Goal: Task Accomplishment & Management: Manage account settings

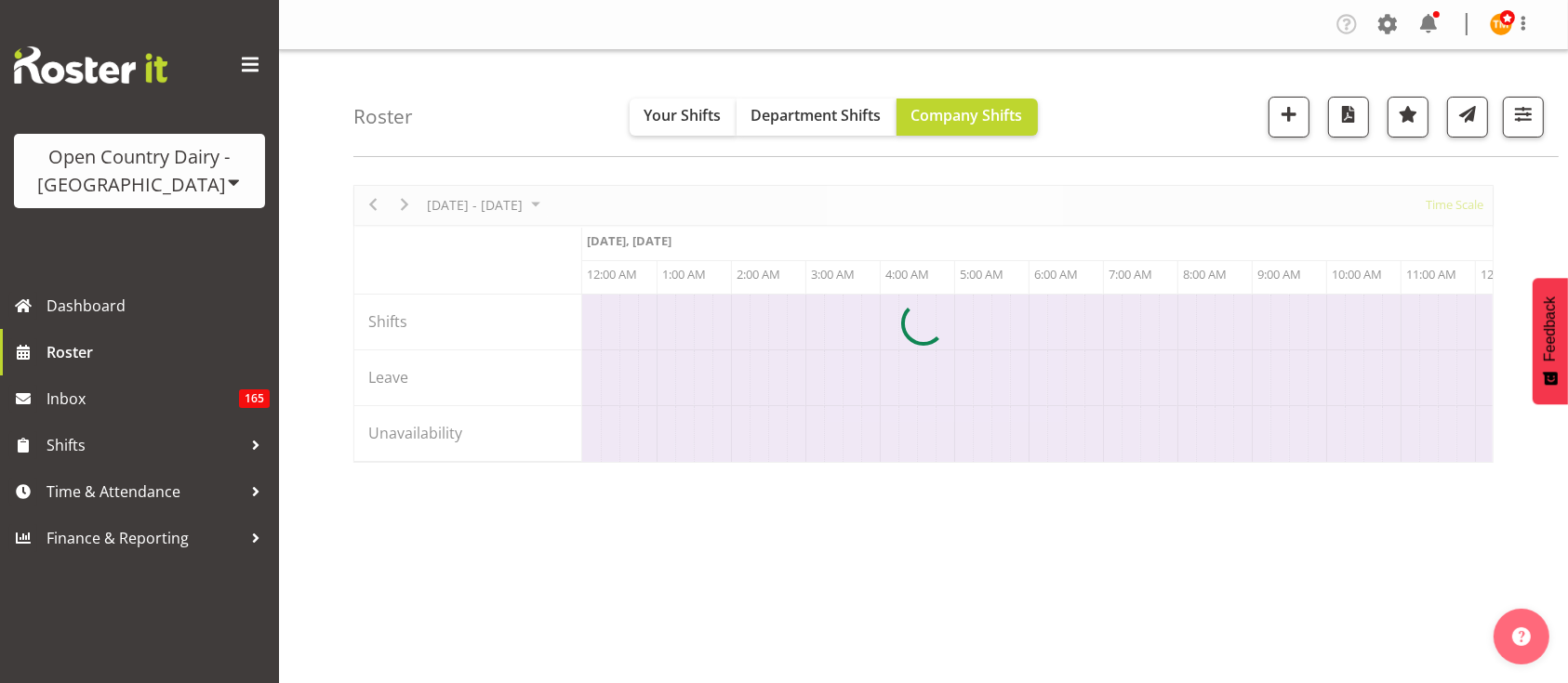
scroll to position [0, 3571]
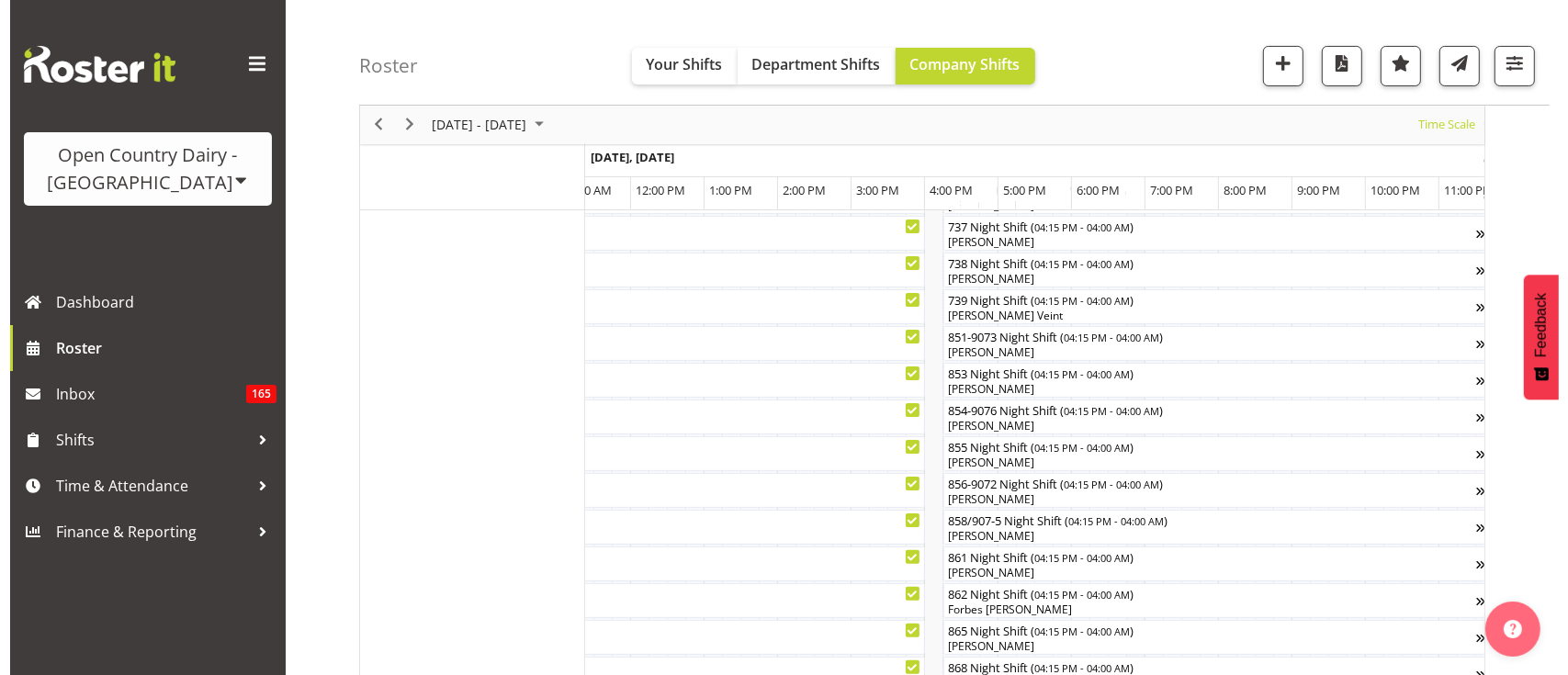
scroll to position [379, 0]
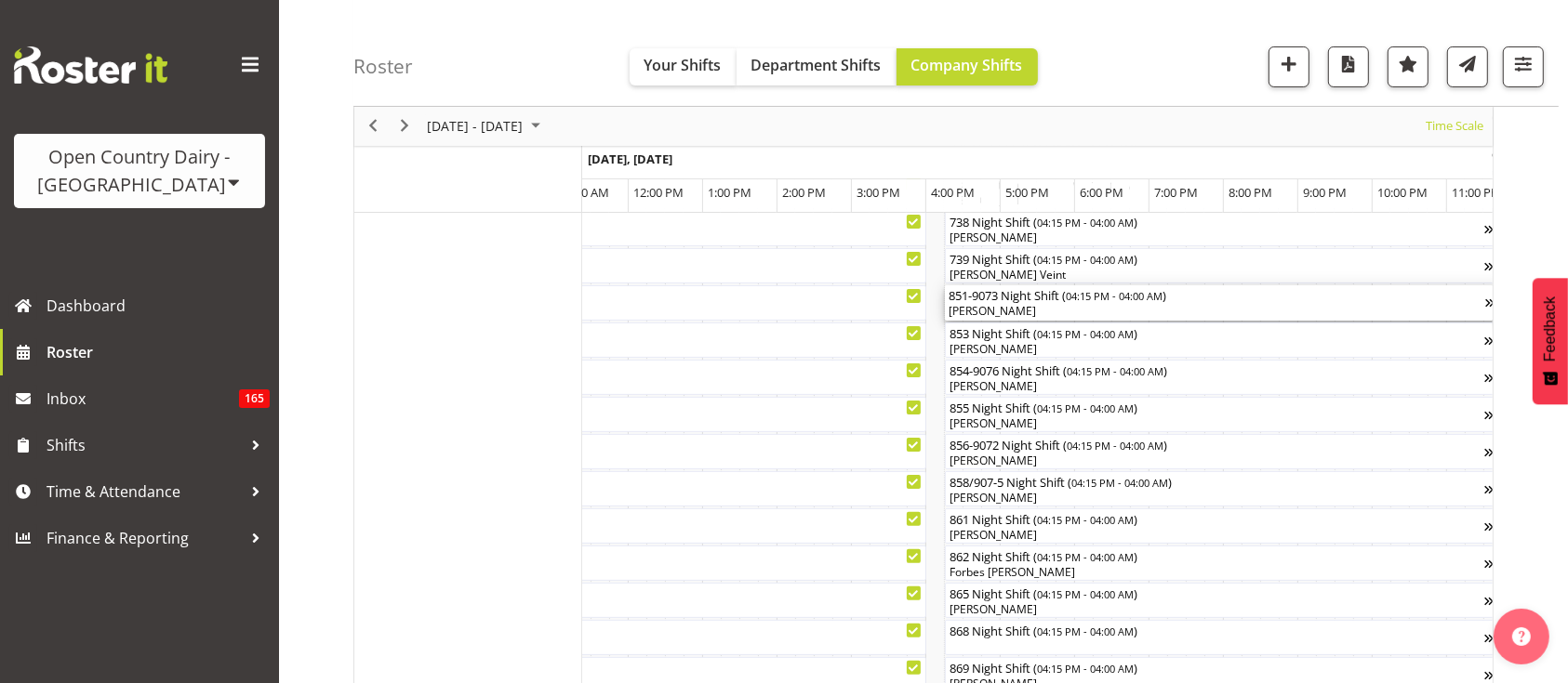
click at [1080, 304] on div "[PERSON_NAME]" at bounding box center [1217, 311] width 536 height 17
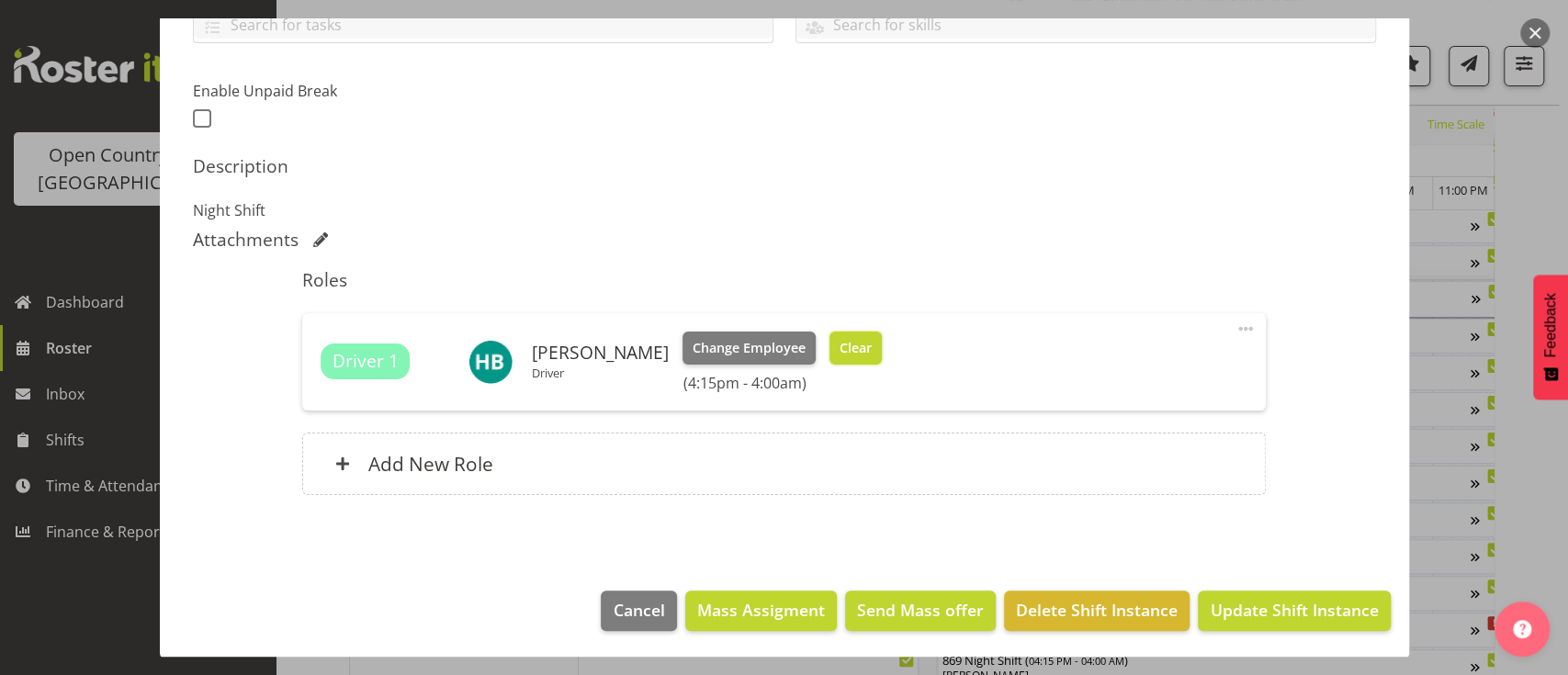
click at [839, 349] on span "Clear" at bounding box center [855, 349] width 32 height 21
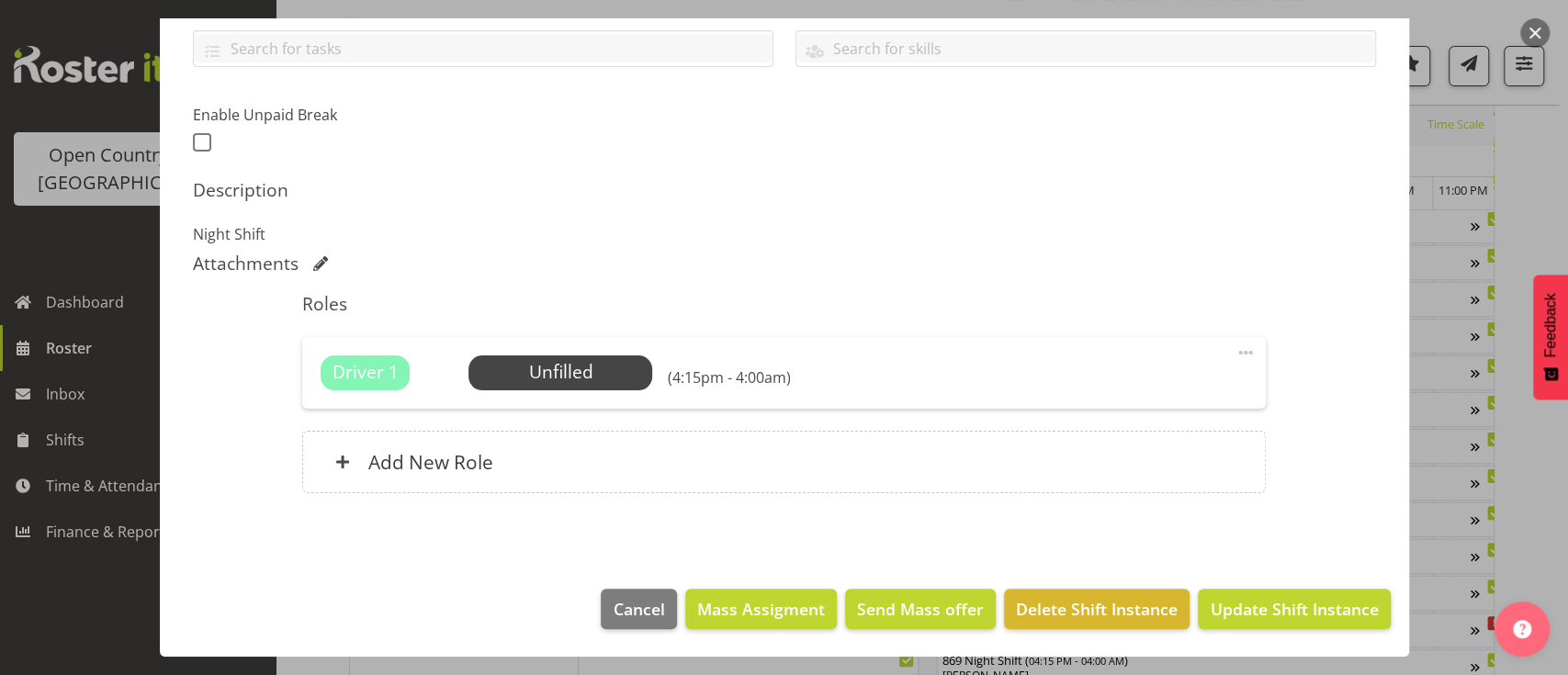
scroll to position [422, 0]
click at [1248, 601] on span "Update Shift Instance" at bounding box center [1293, 610] width 168 height 24
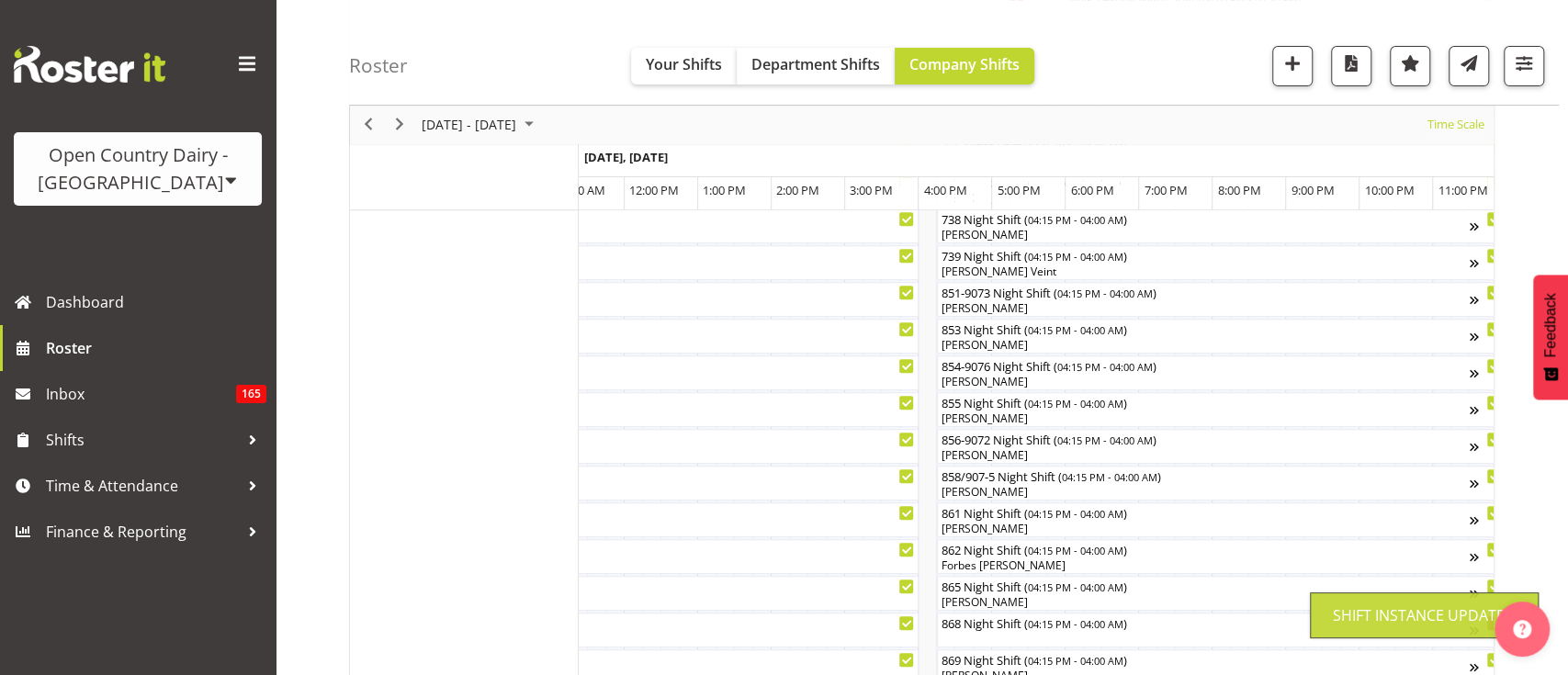
scroll to position [227, 0]
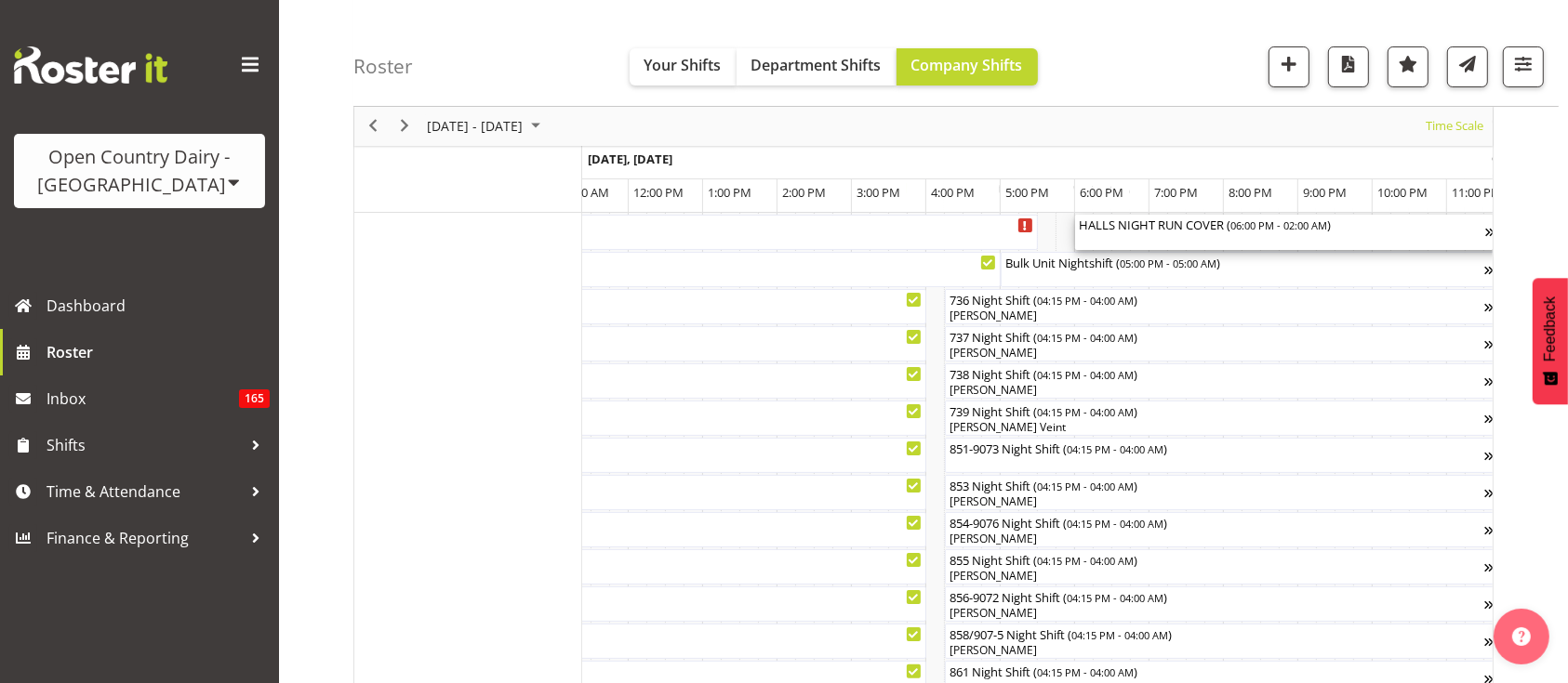
click at [1198, 229] on div "HALLS NIGHT RUN COVER ( 06:00 PM - 02:00 AM )" at bounding box center [1282, 225] width 407 height 19
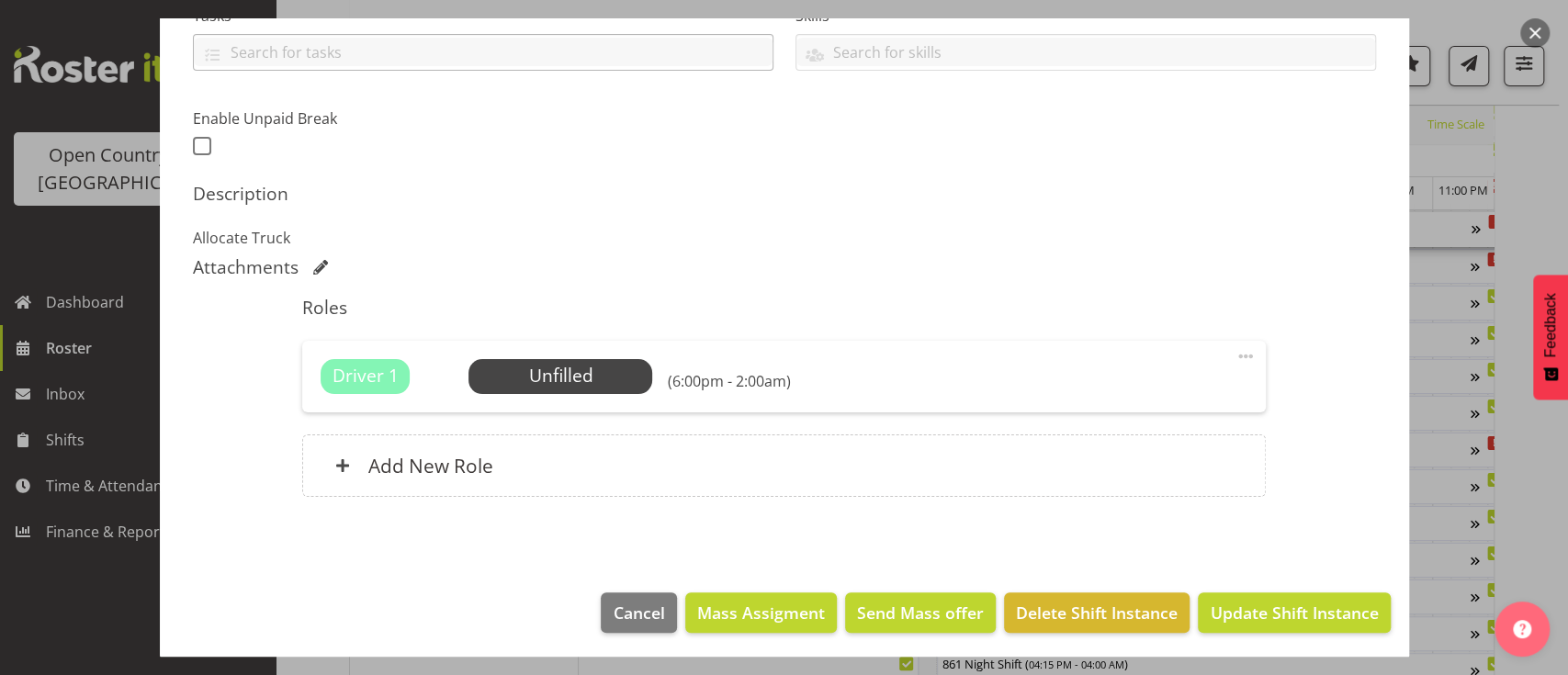
scroll to position [421, 0]
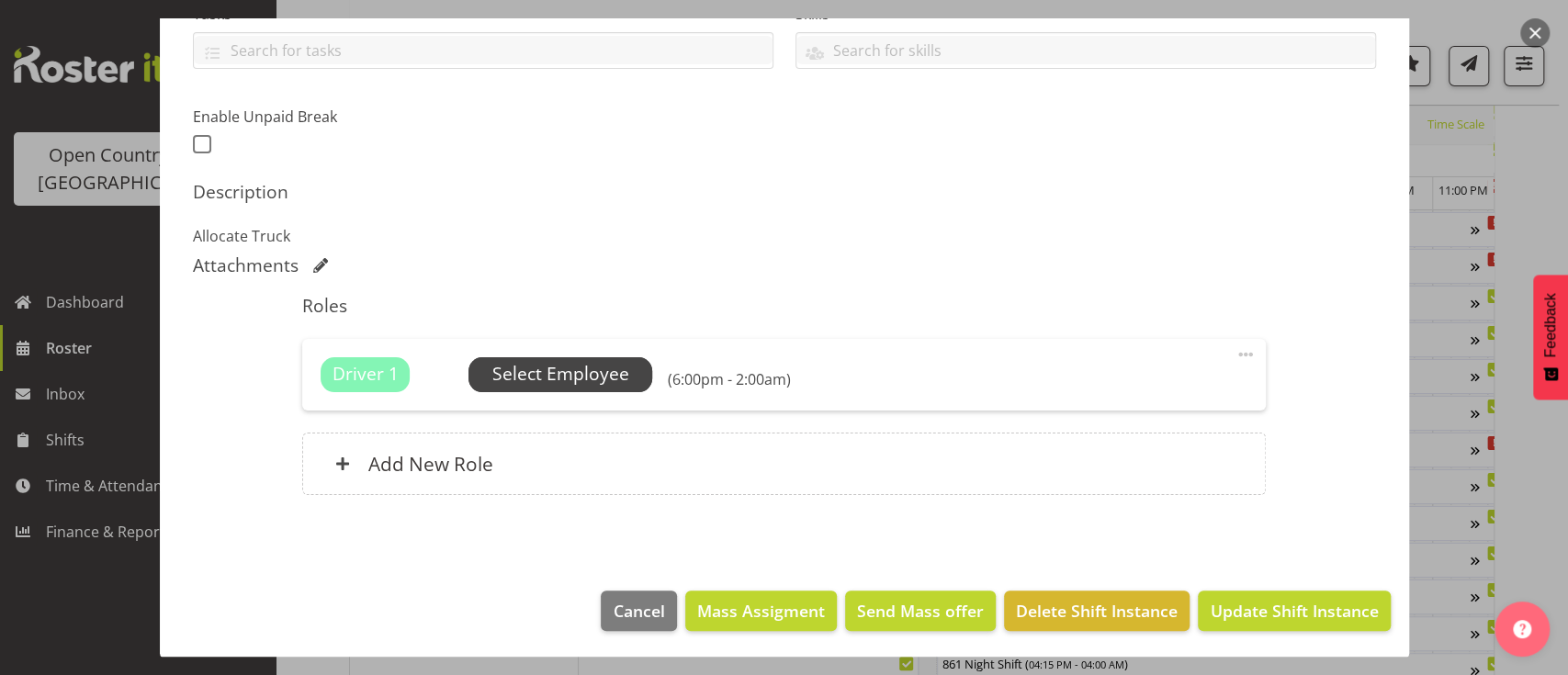
click at [614, 384] on span "Select Employee" at bounding box center [560, 374] width 137 height 27
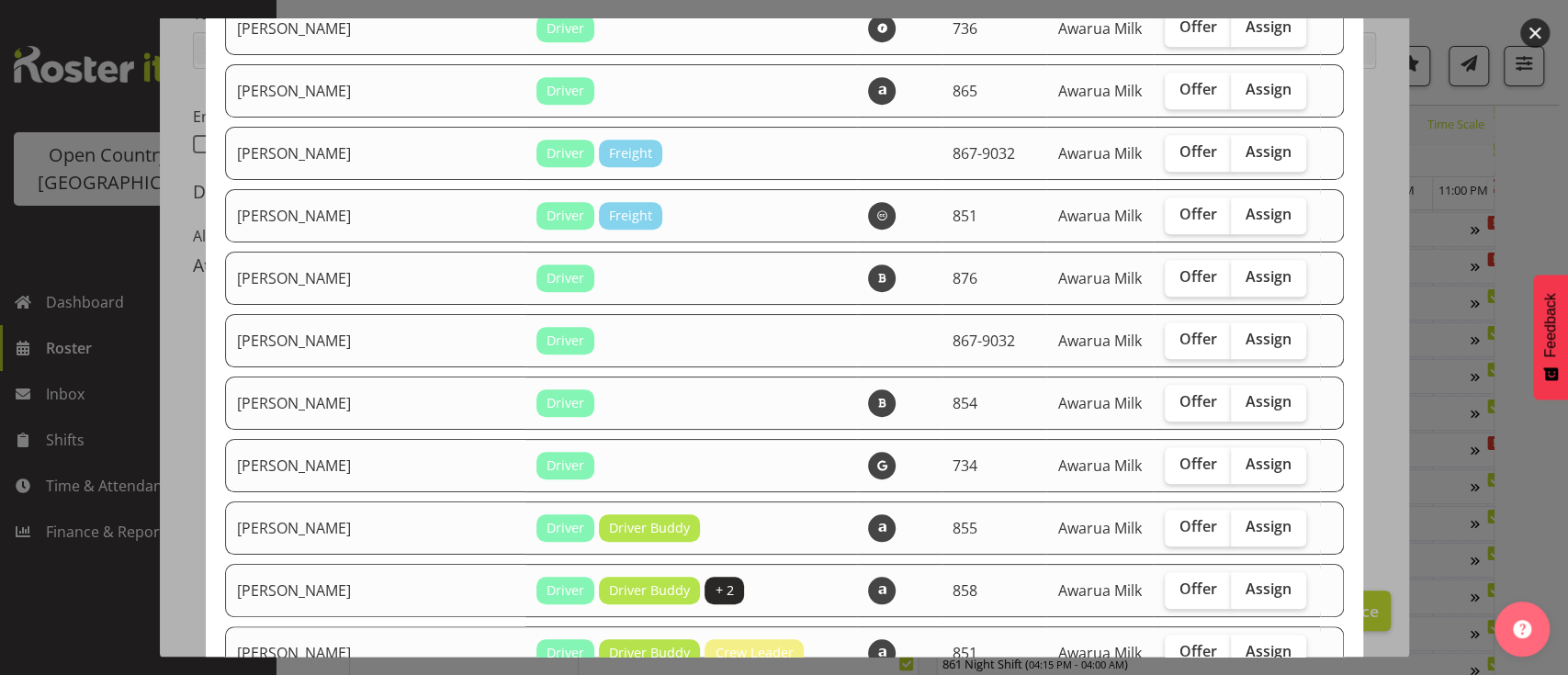
scroll to position [798, 0]
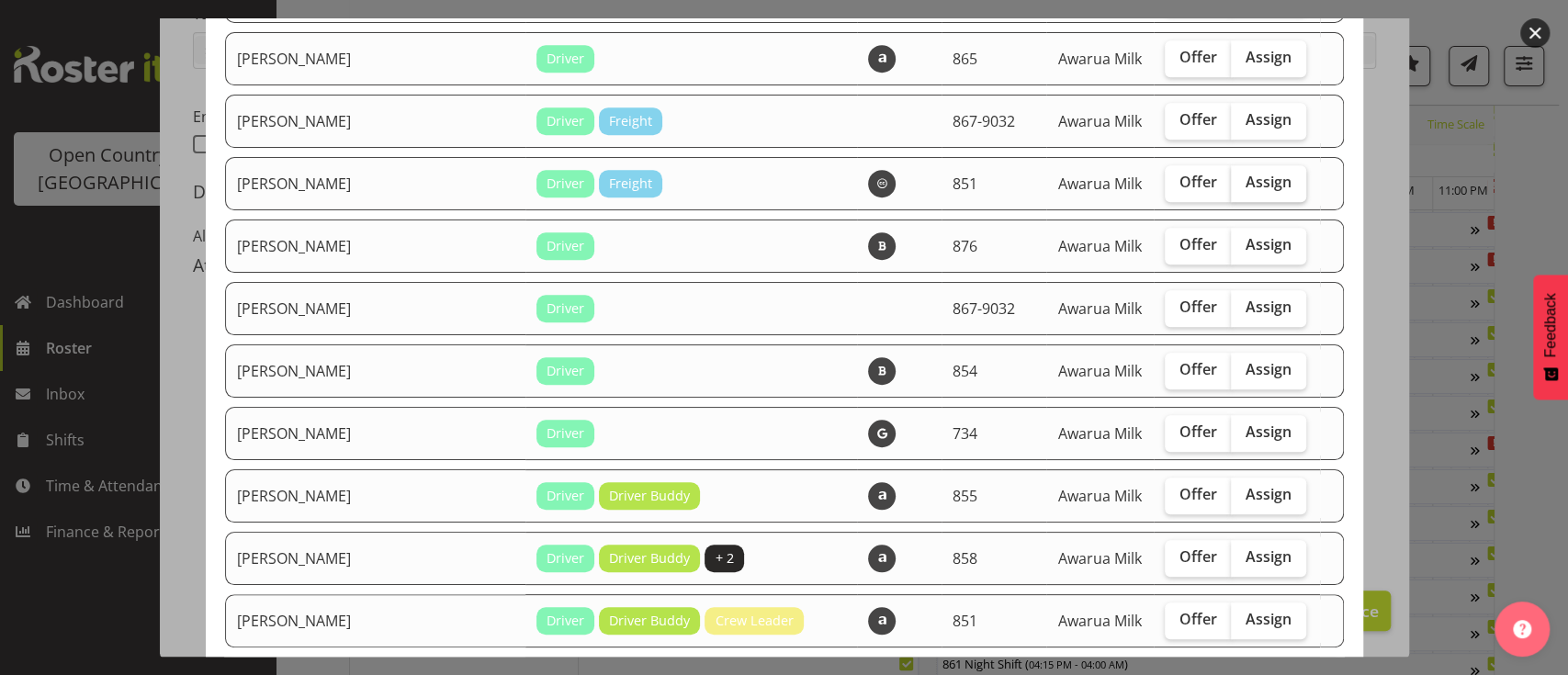
click at [1245, 179] on span "Assign" at bounding box center [1268, 182] width 46 height 19
click at [1231, 179] on input "Assign" at bounding box center [1236, 182] width 12 height 12
checkbox input "true"
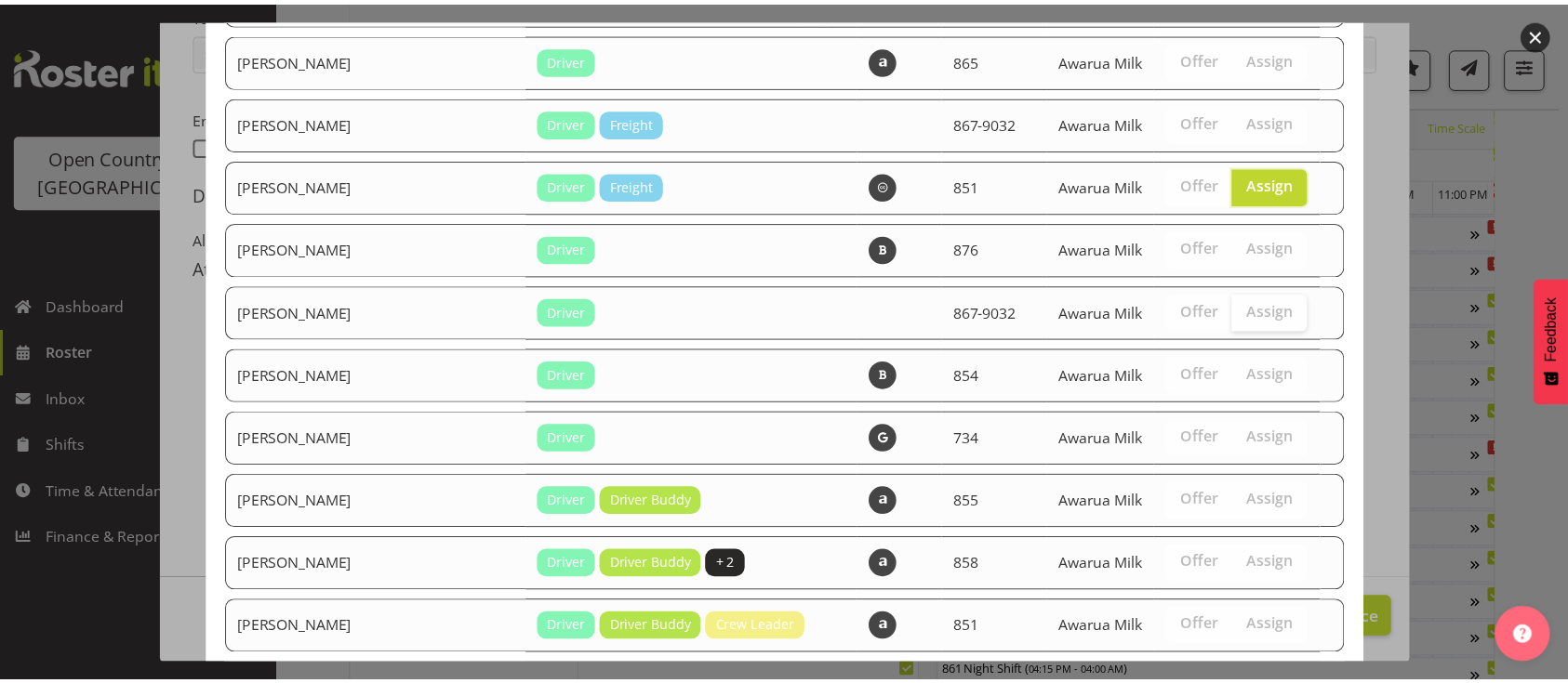
scroll to position [1784, 0]
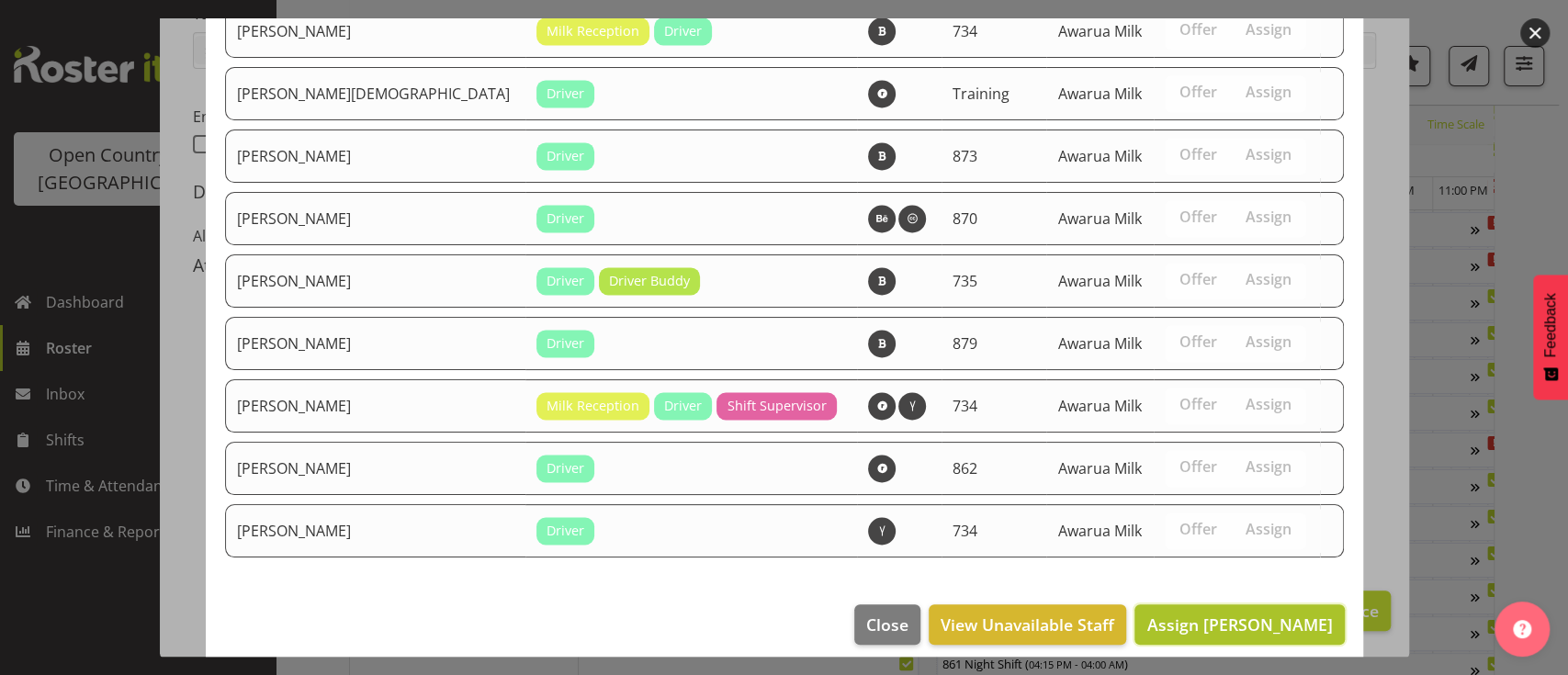
click at [1228, 613] on span "Assign [PERSON_NAME]" at bounding box center [1238, 625] width 186 height 22
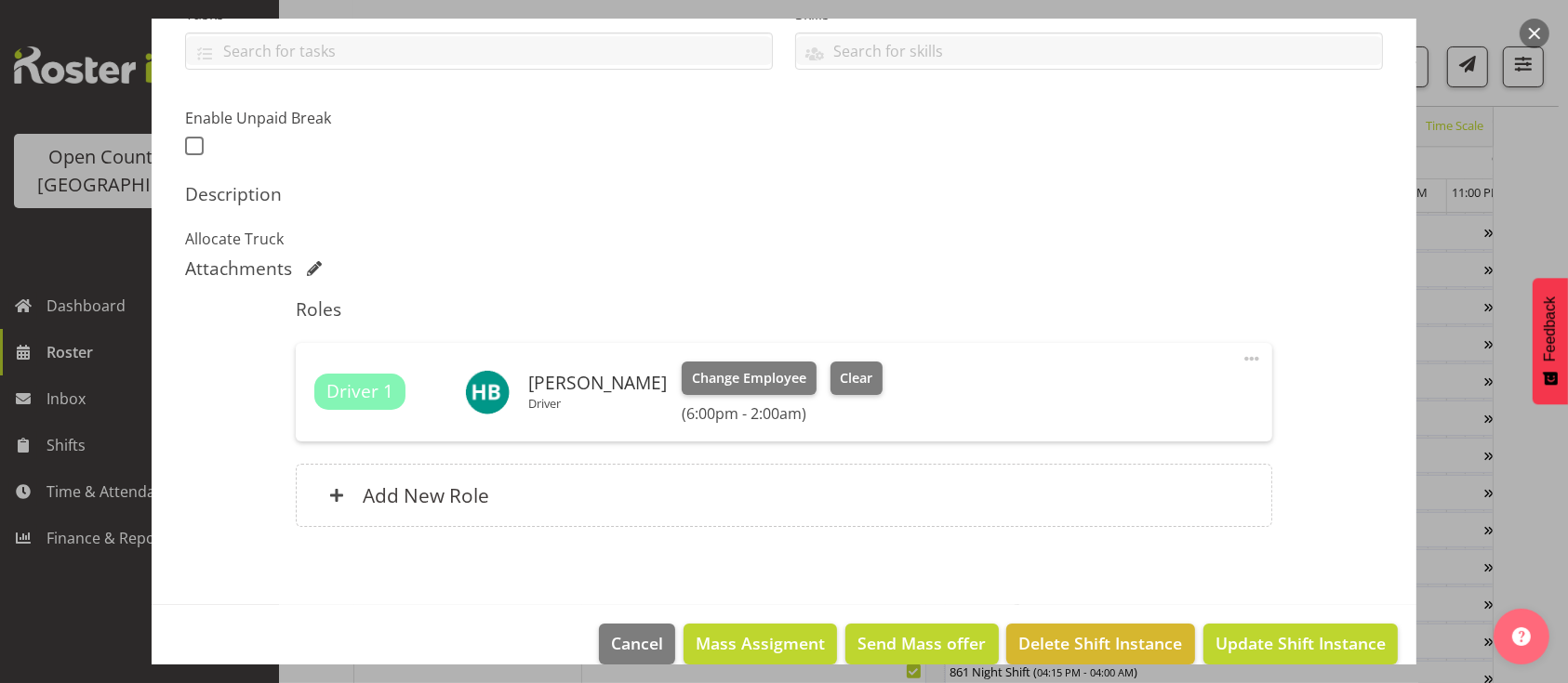
scroll to position [453, 0]
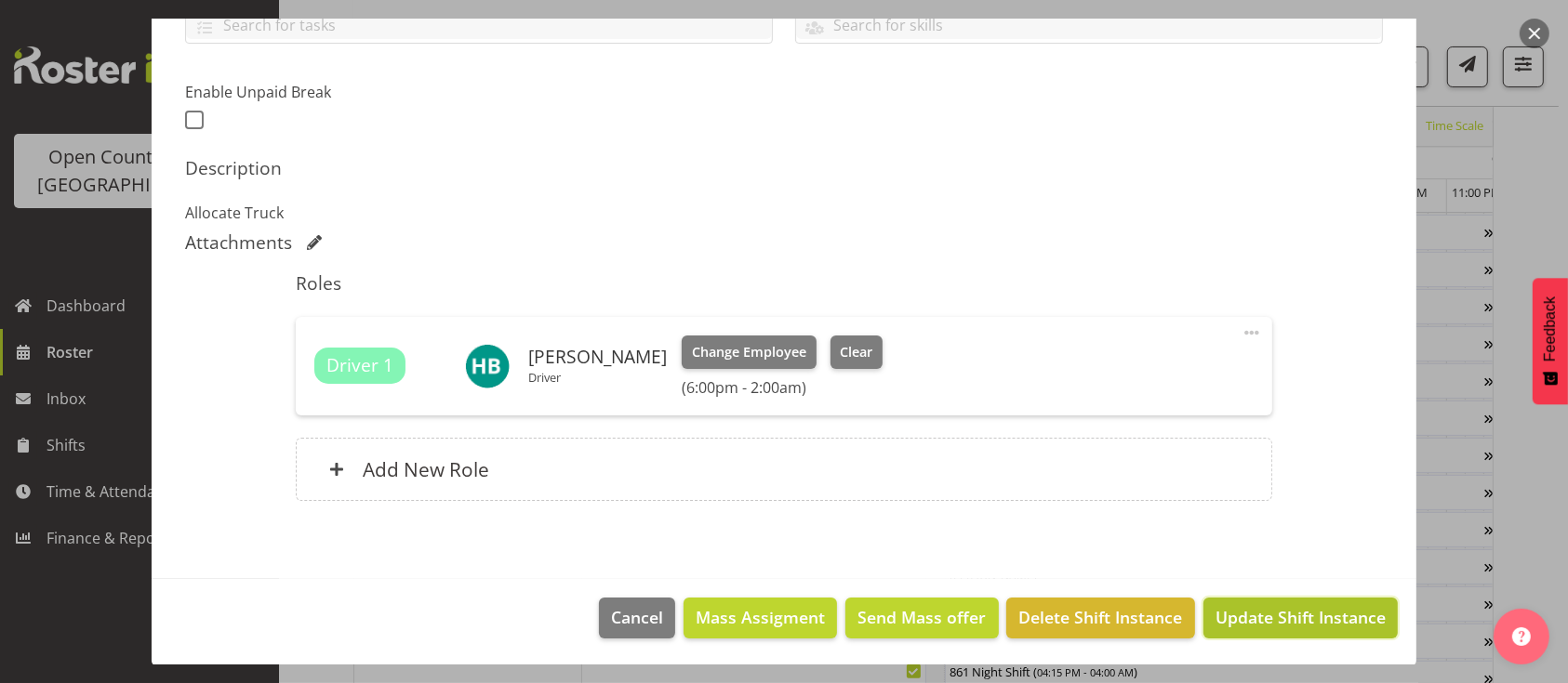
click at [1279, 609] on span "Update Shift Instance" at bounding box center [1301, 617] width 170 height 25
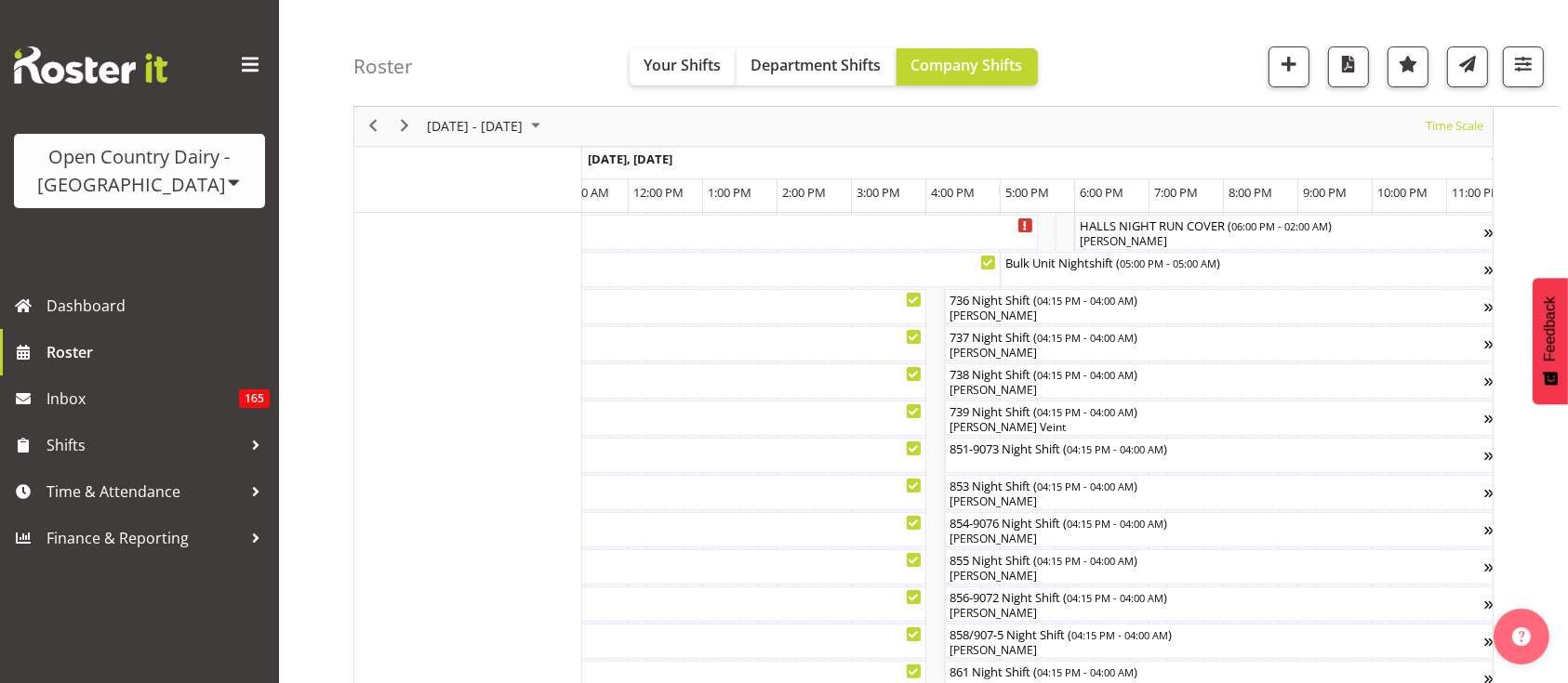
scroll to position [0, 11588]
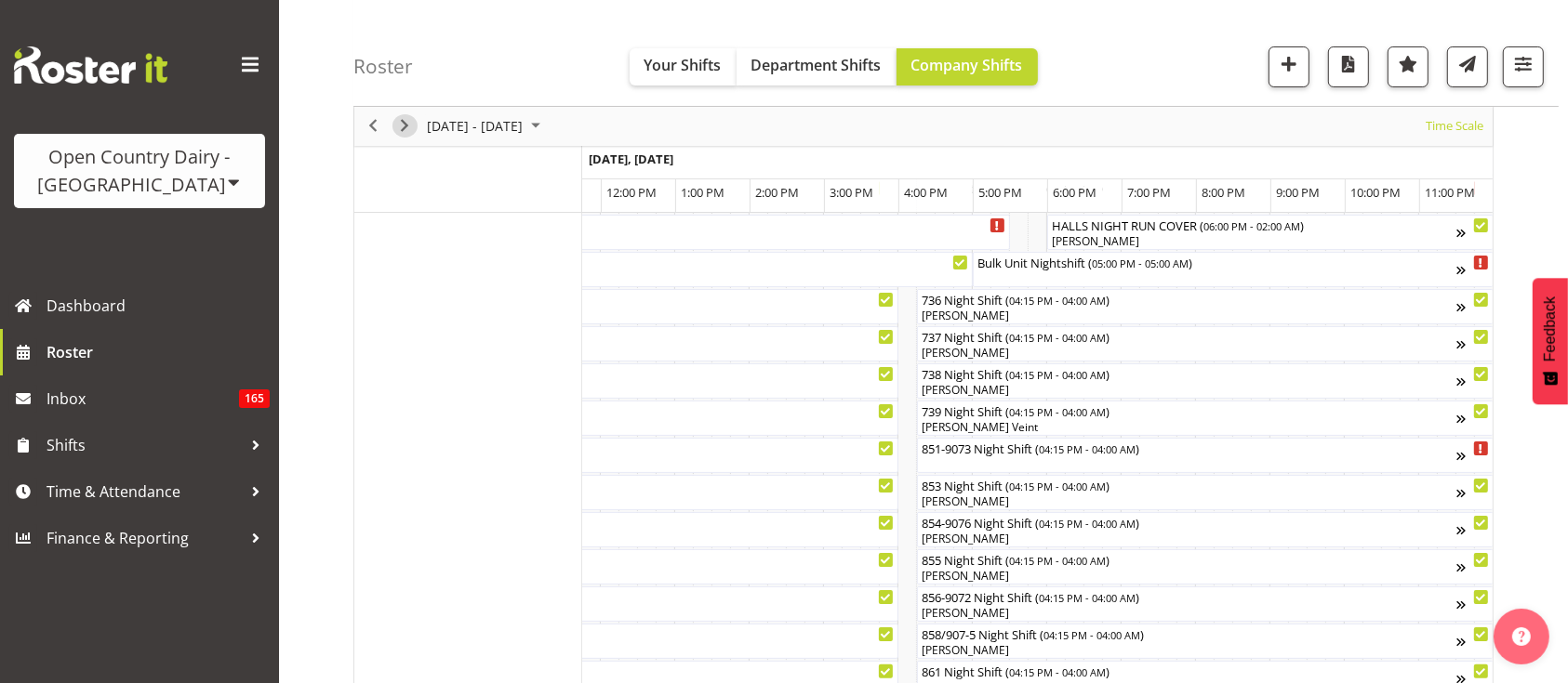
drag, startPoint x: 401, startPoint y: 130, endPoint x: 402, endPoint y: 115, distance: 15.0
click at [401, 130] on span "Next" at bounding box center [405, 126] width 23 height 24
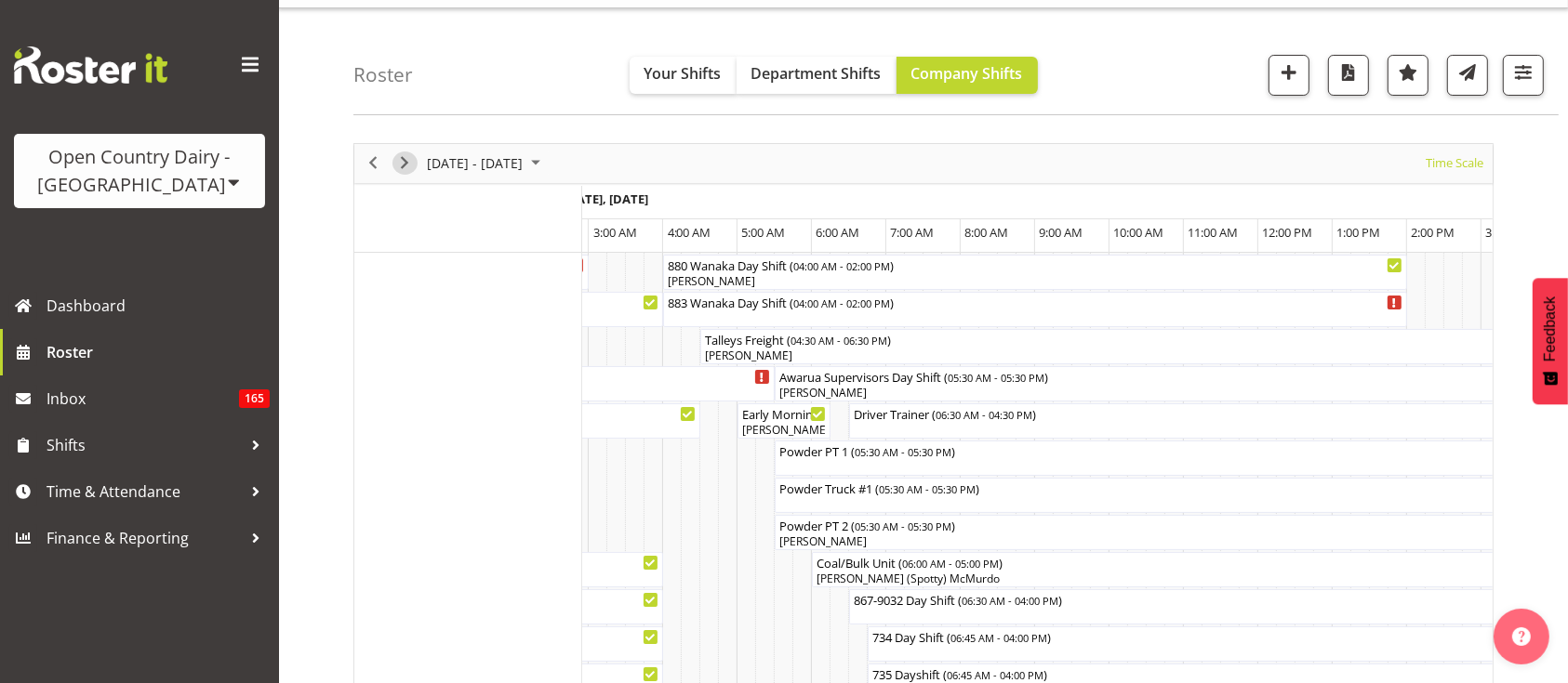
scroll to position [0, 2233]
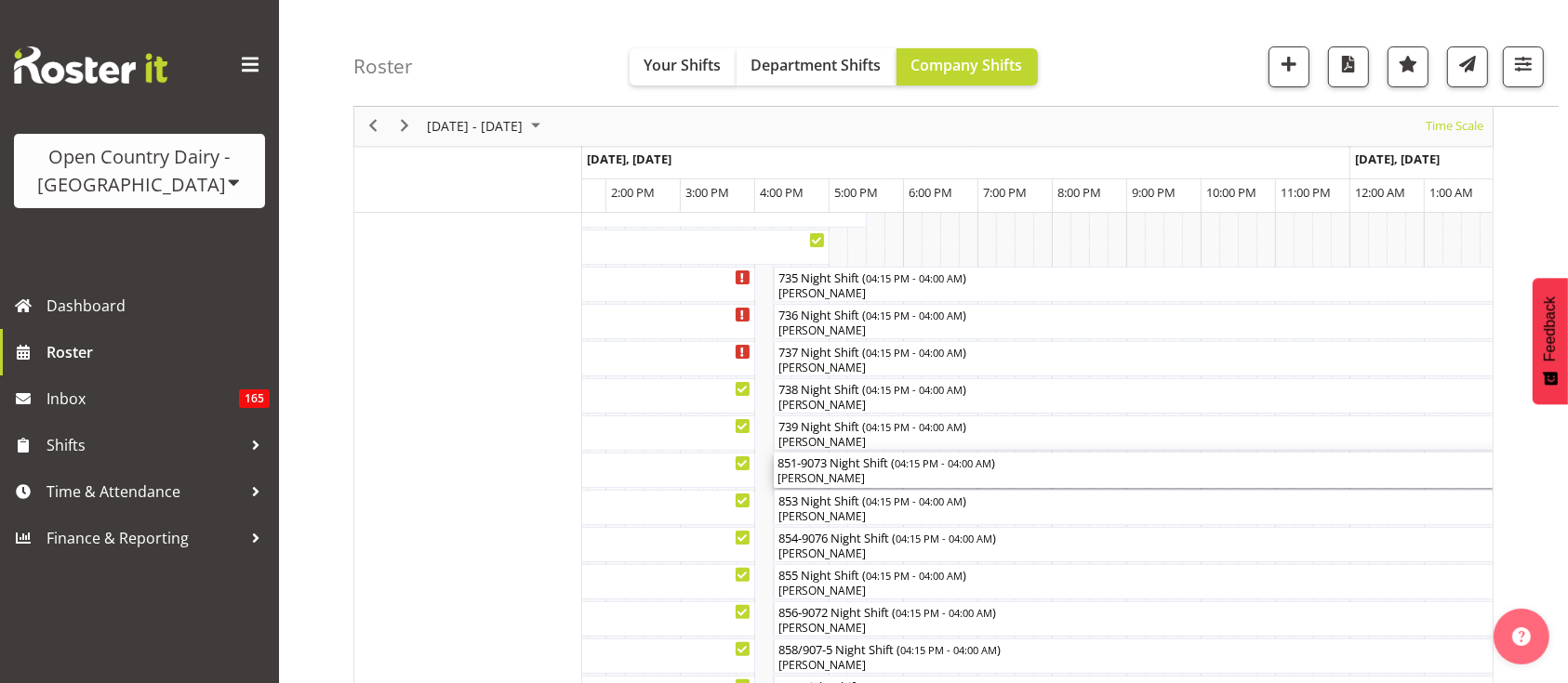
click at [931, 463] on span "04:15 PM - 04:00 AM" at bounding box center [943, 463] width 96 height 15
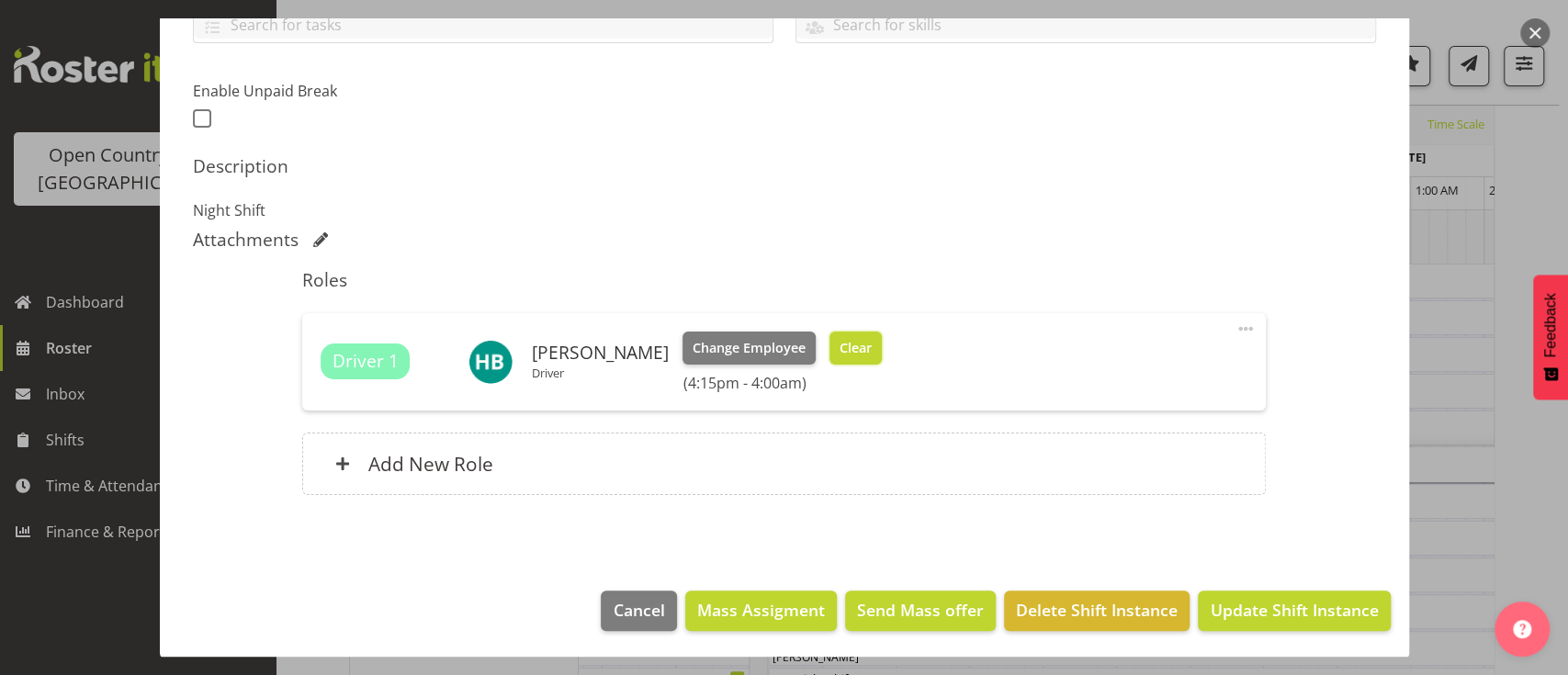
click at [839, 338] on span "Clear" at bounding box center [855, 349] width 32 height 21
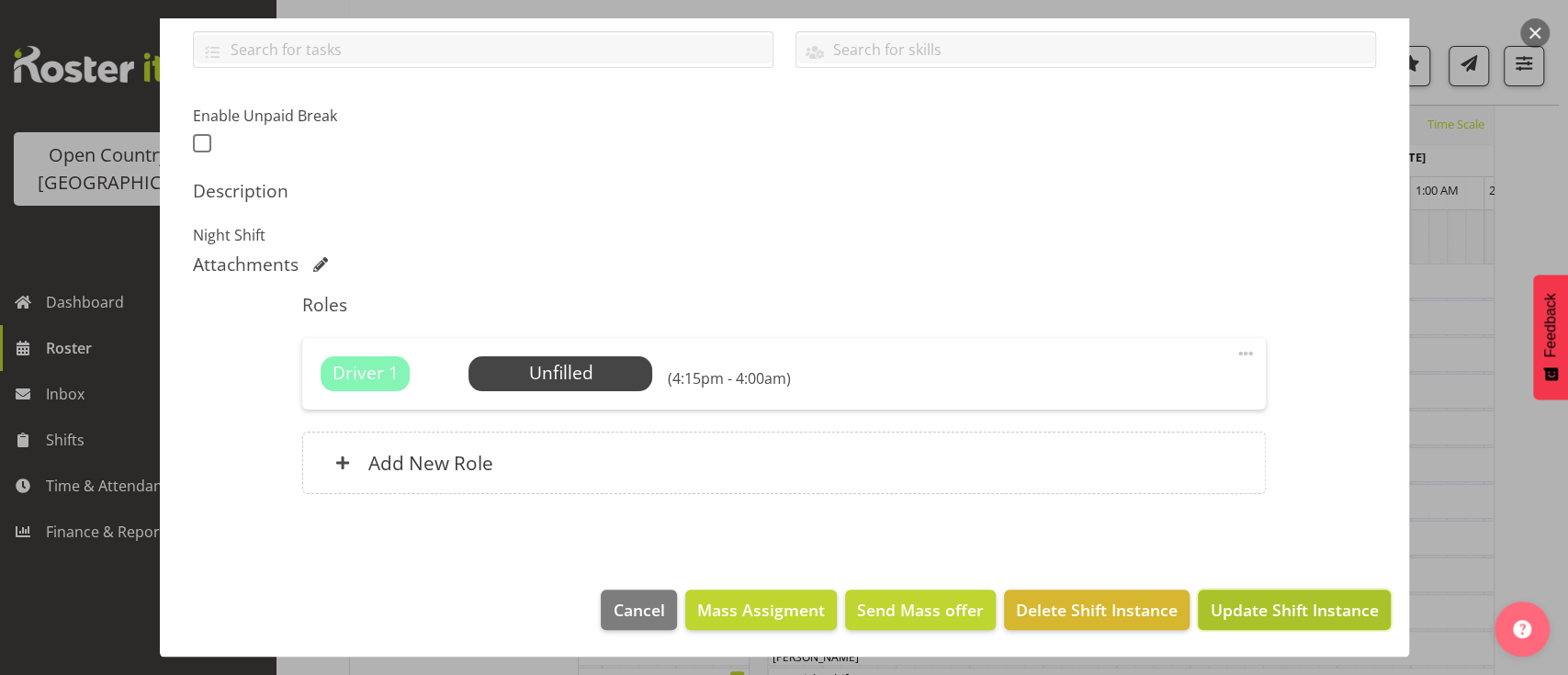
click at [1239, 605] on span "Update Shift Instance" at bounding box center [1293, 610] width 168 height 24
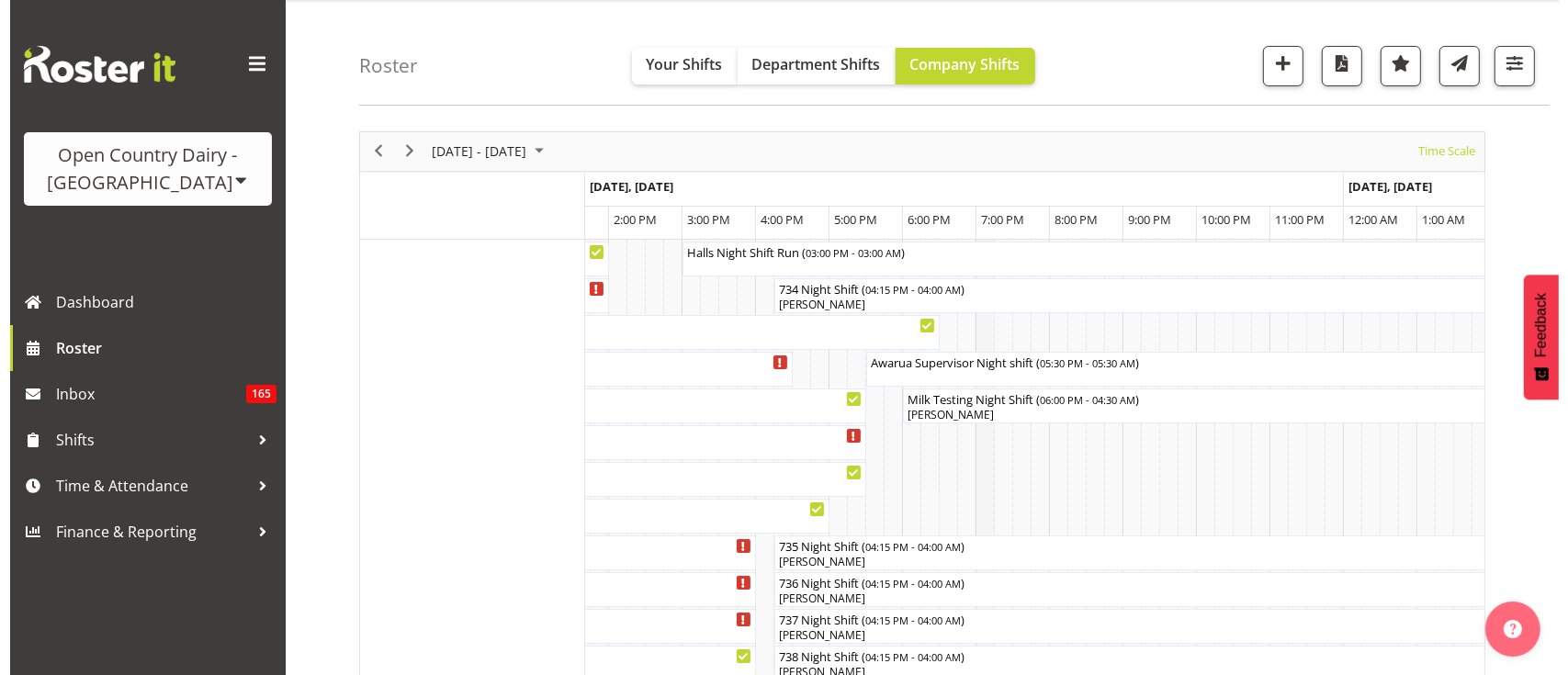
scroll to position [49, 0]
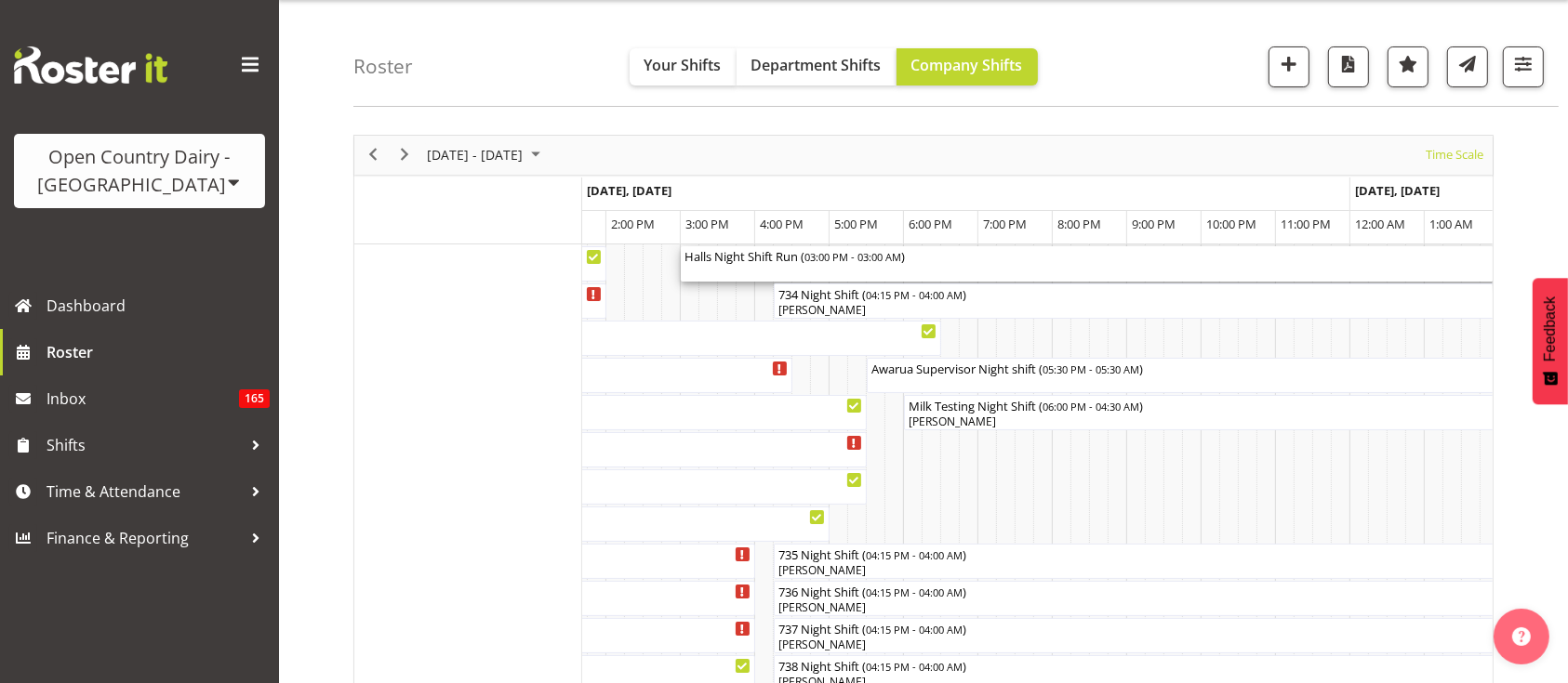
click at [958, 268] on div "Halls Night Shift Run ( 03:00 PM - 03:00 AM )" at bounding box center [1127, 263] width 885 height 35
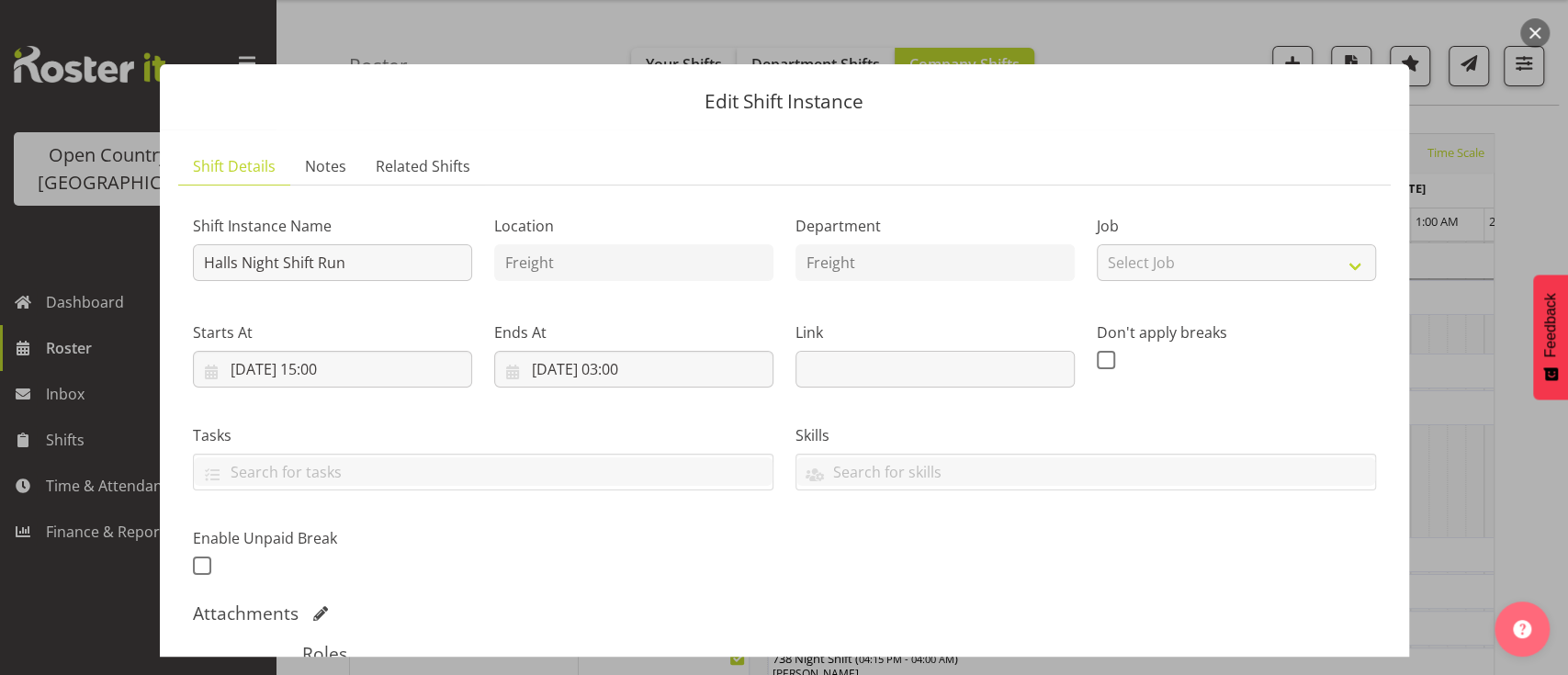
scroll to position [348, 0]
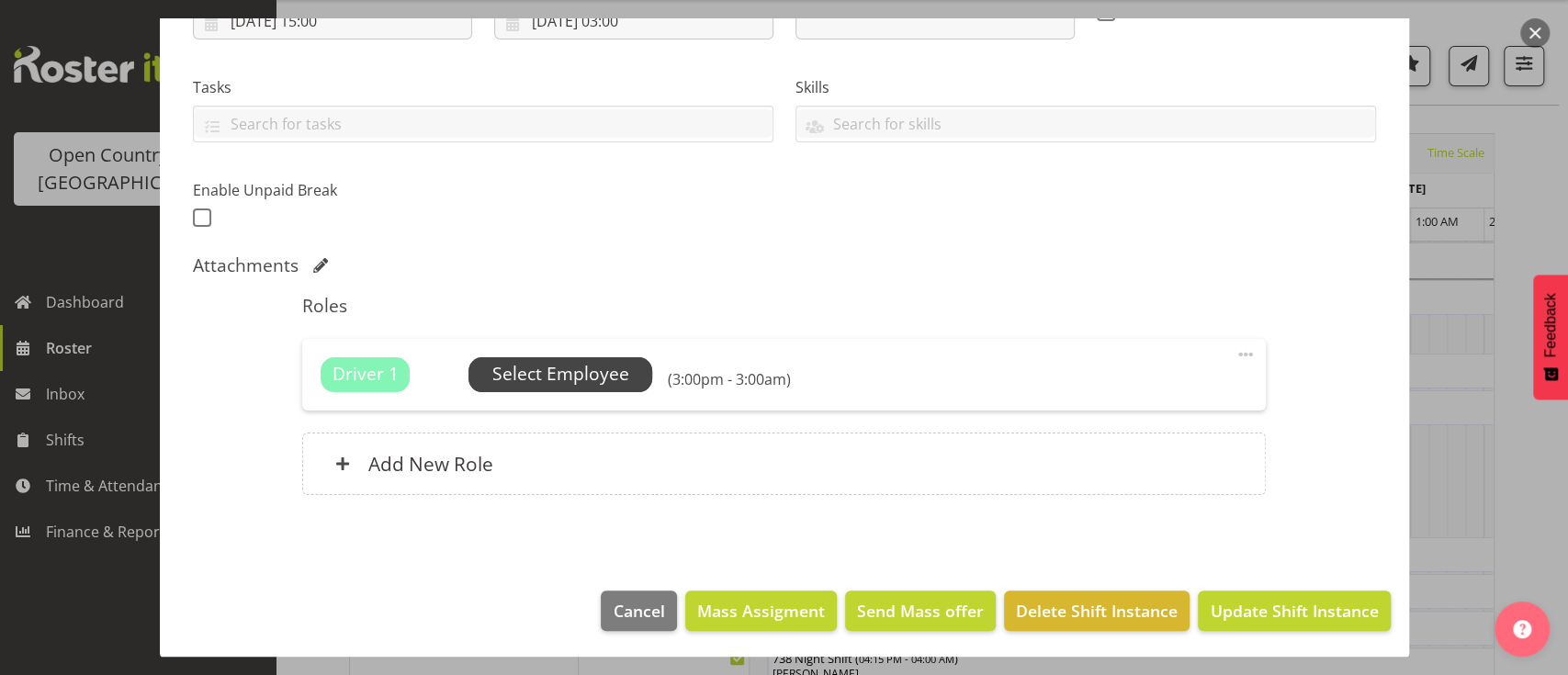
click at [602, 391] on span "Select Employee" at bounding box center [559, 374] width 184 height 34
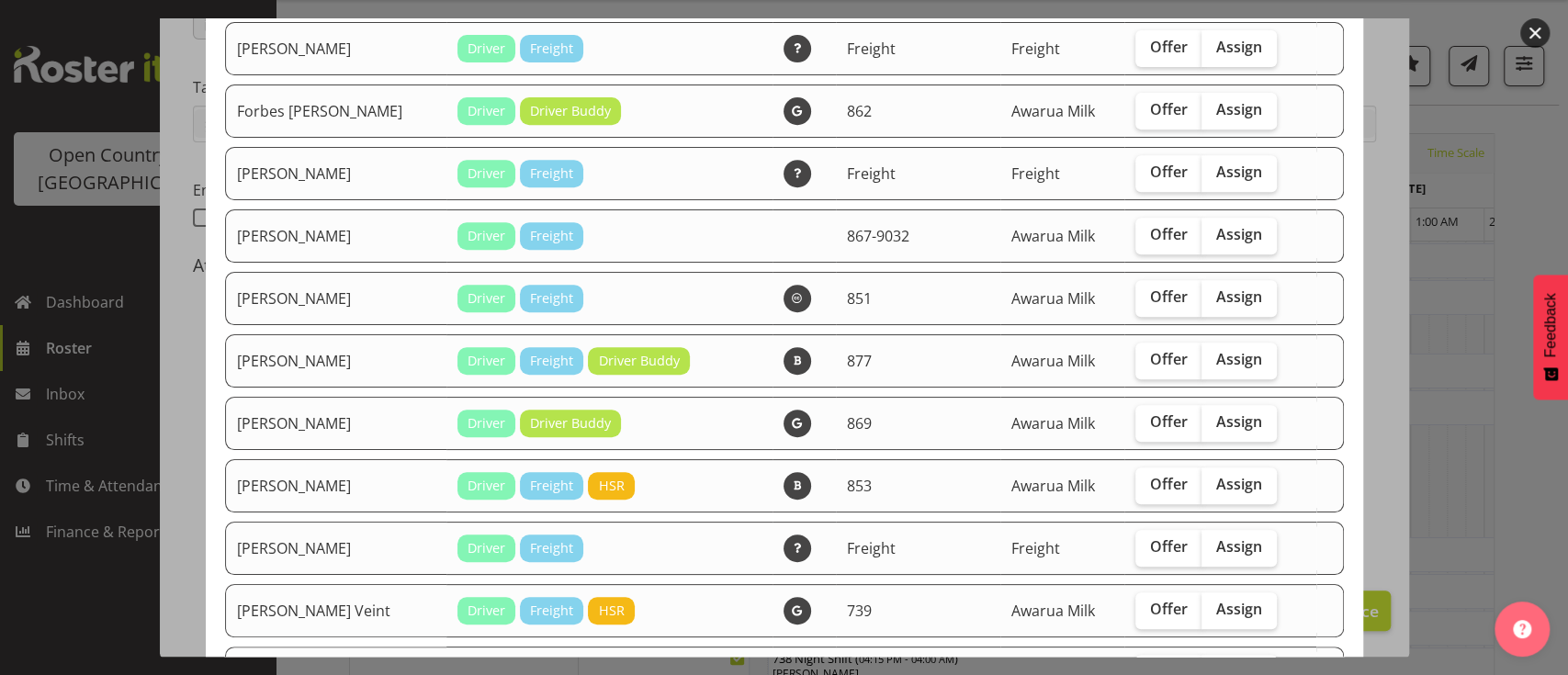
scroll to position [522, 0]
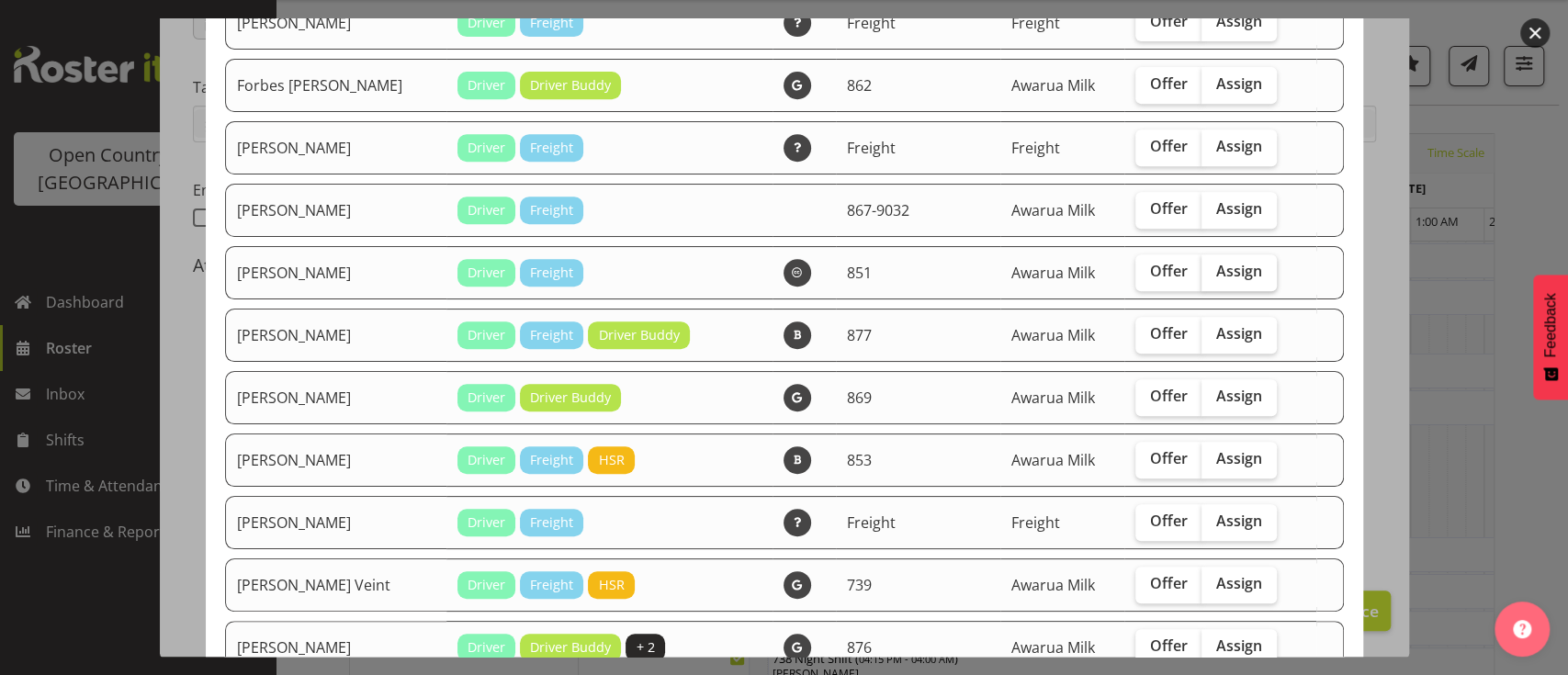
click at [1218, 262] on span "Assign" at bounding box center [1238, 271] width 46 height 19
click at [1213, 266] on input "Assign" at bounding box center [1207, 271] width 12 height 12
checkbox input "true"
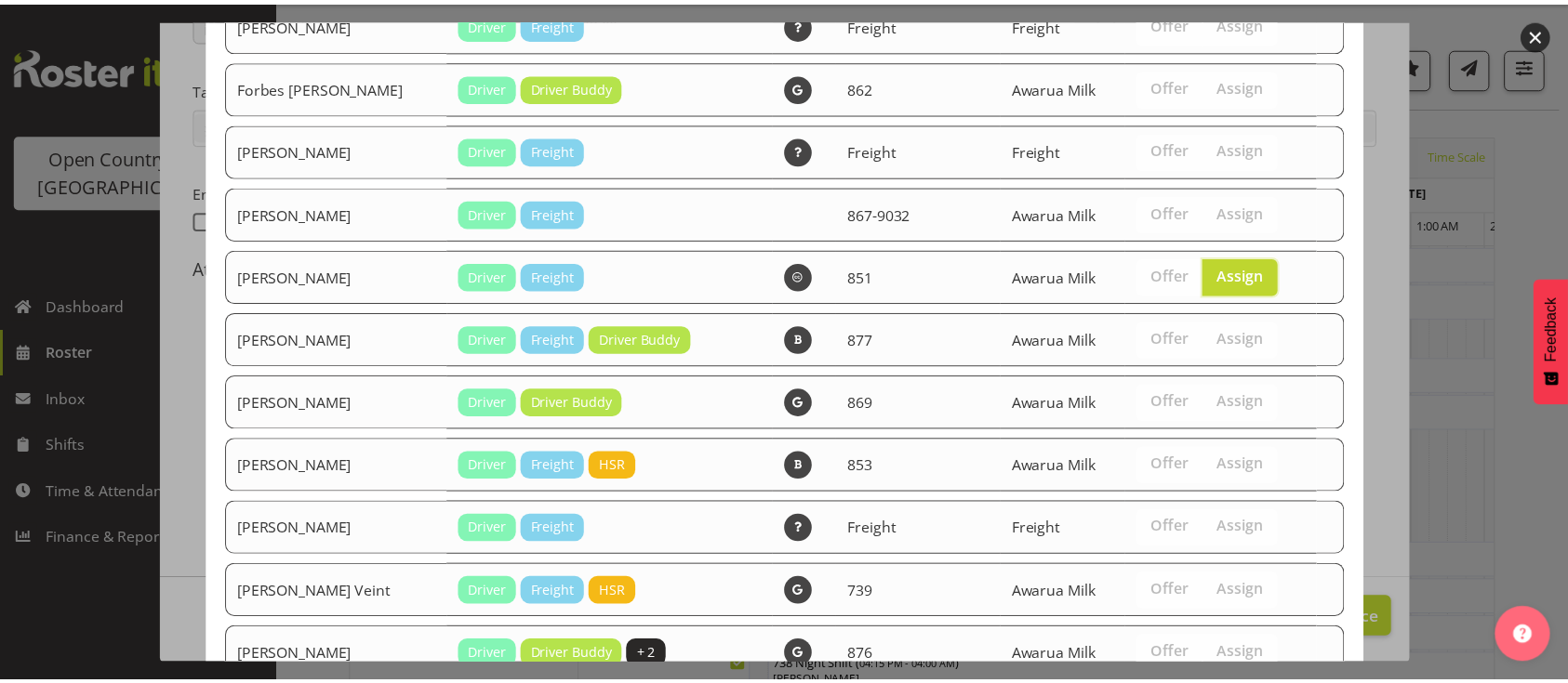
scroll to position [779, 0]
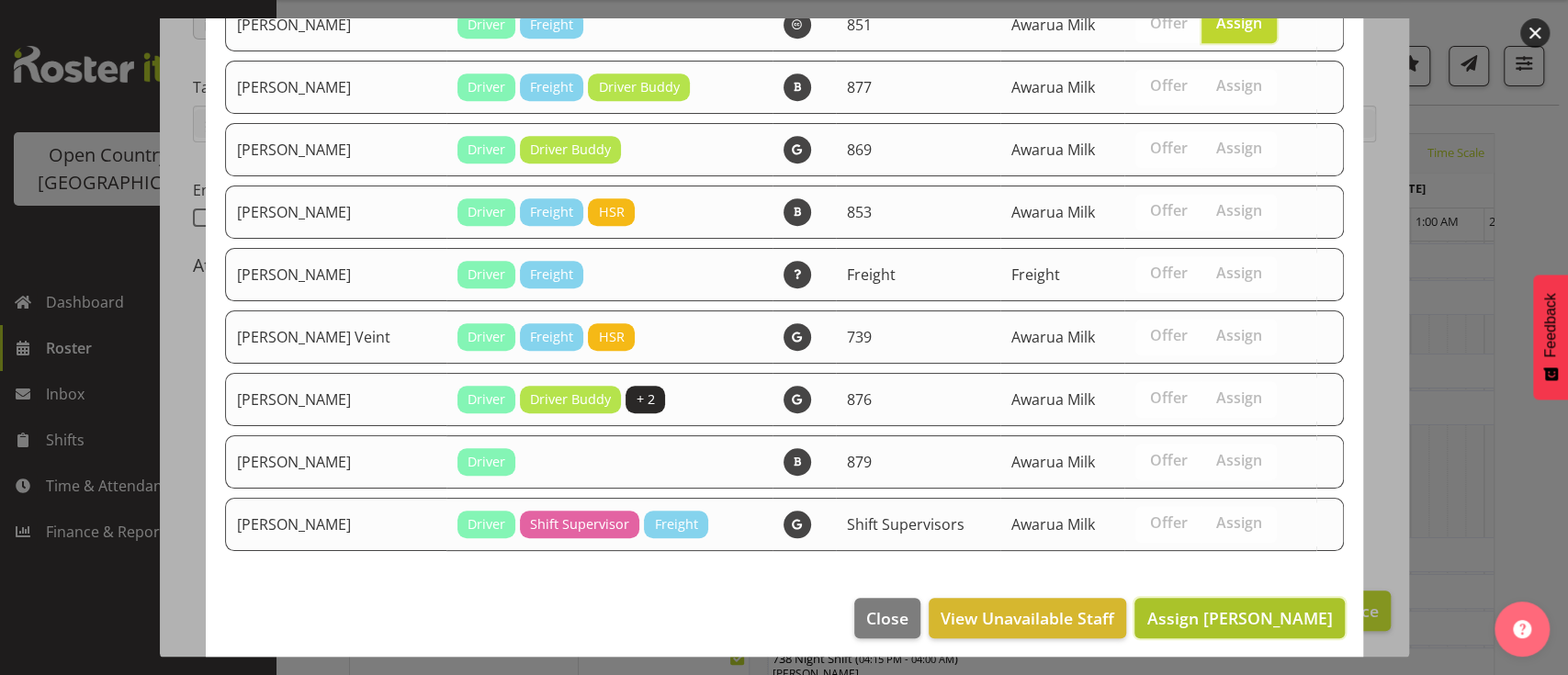
click at [1209, 615] on span "Assign [PERSON_NAME]" at bounding box center [1238, 618] width 186 height 22
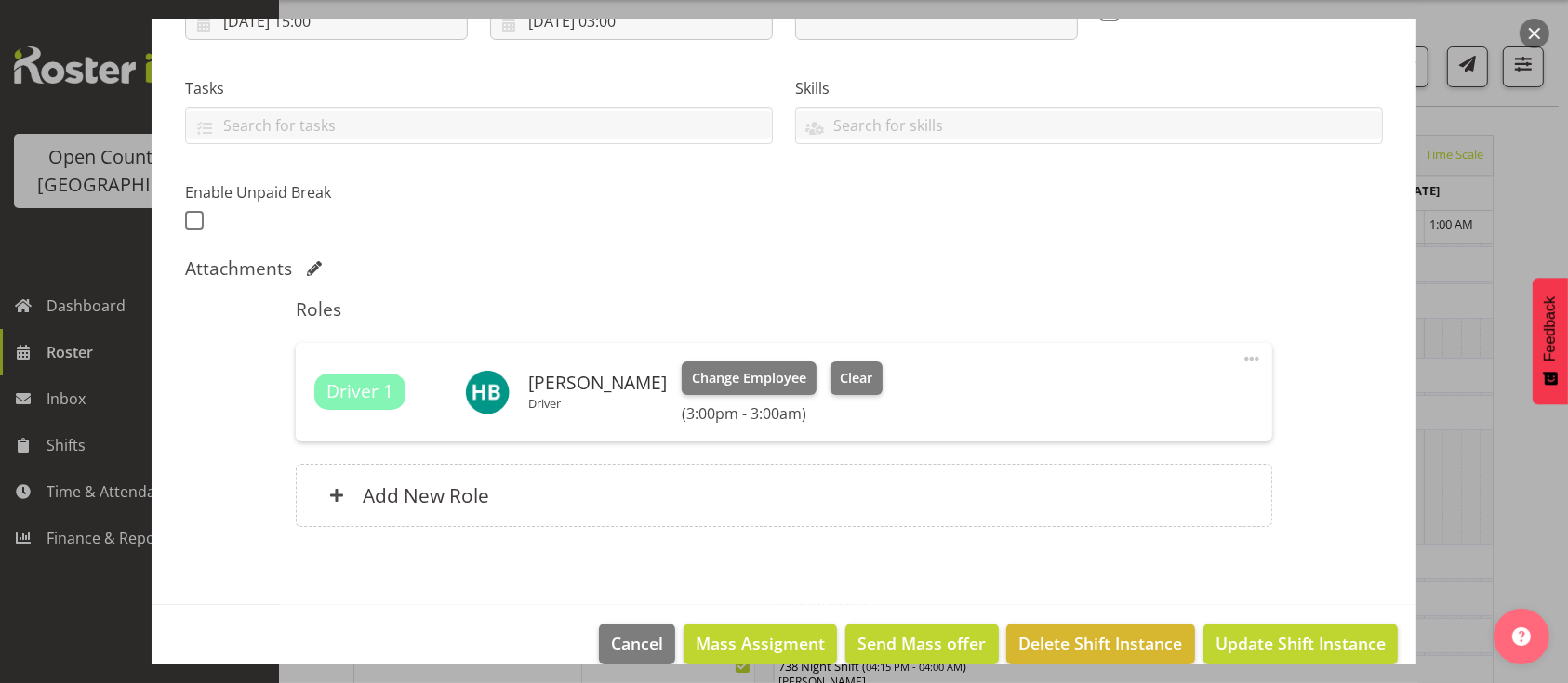
scroll to position [378, 0]
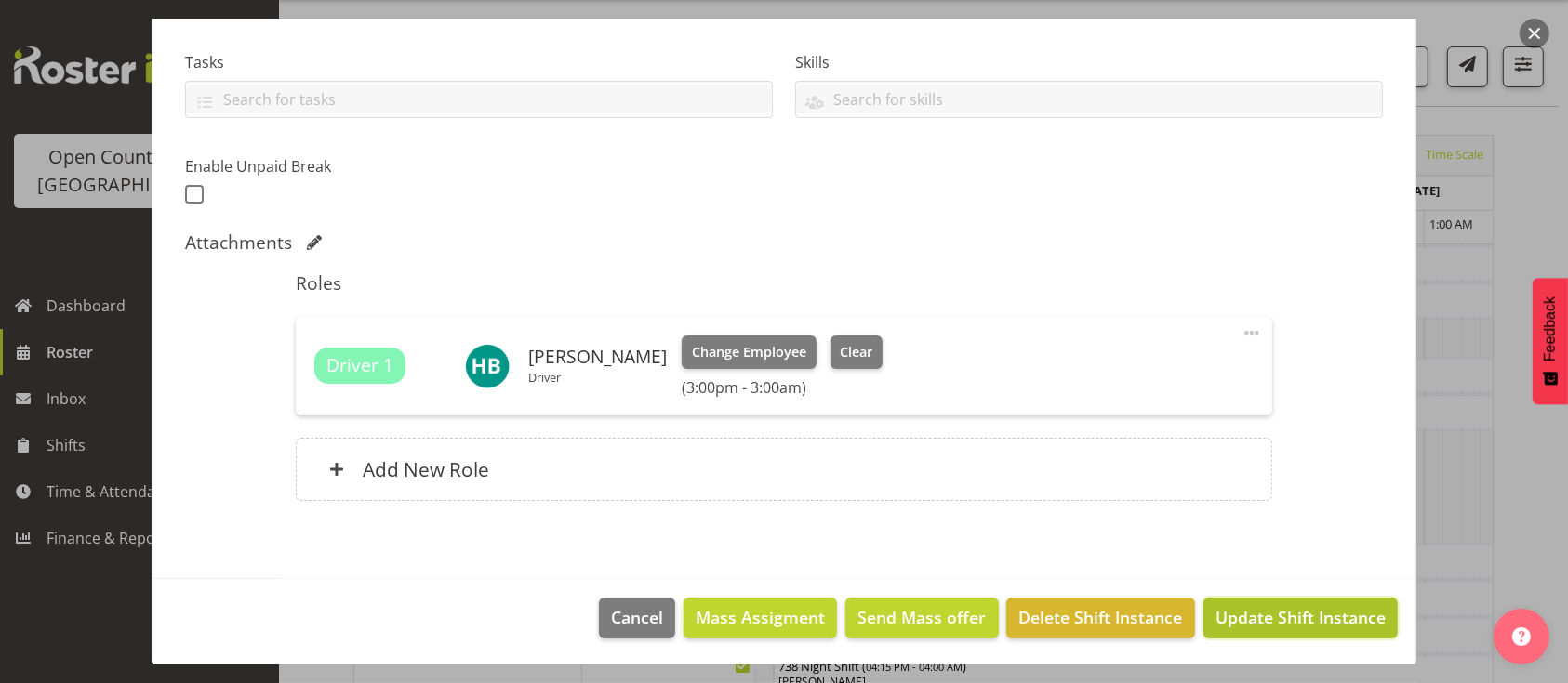
click at [1305, 607] on span "Update Shift Instance" at bounding box center [1301, 617] width 170 height 25
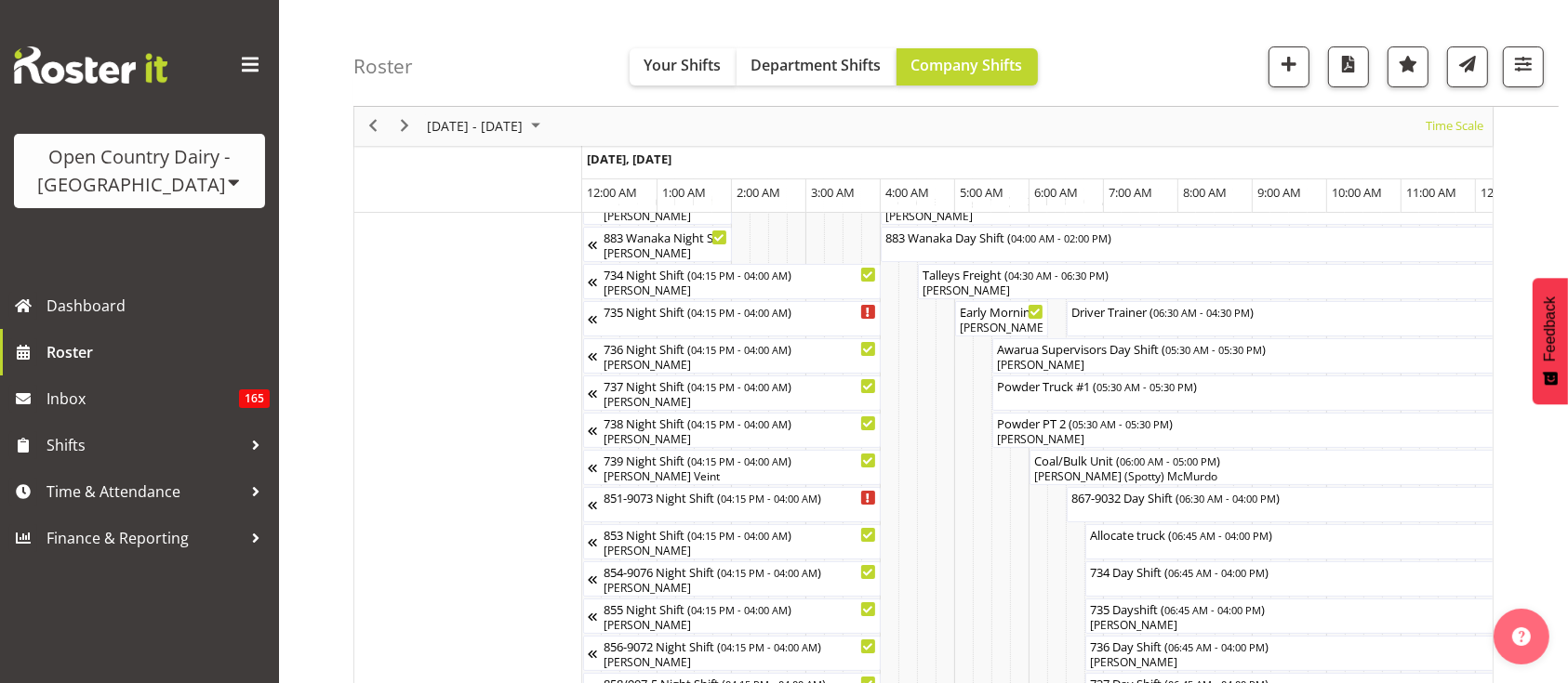
scroll to position [0, 0]
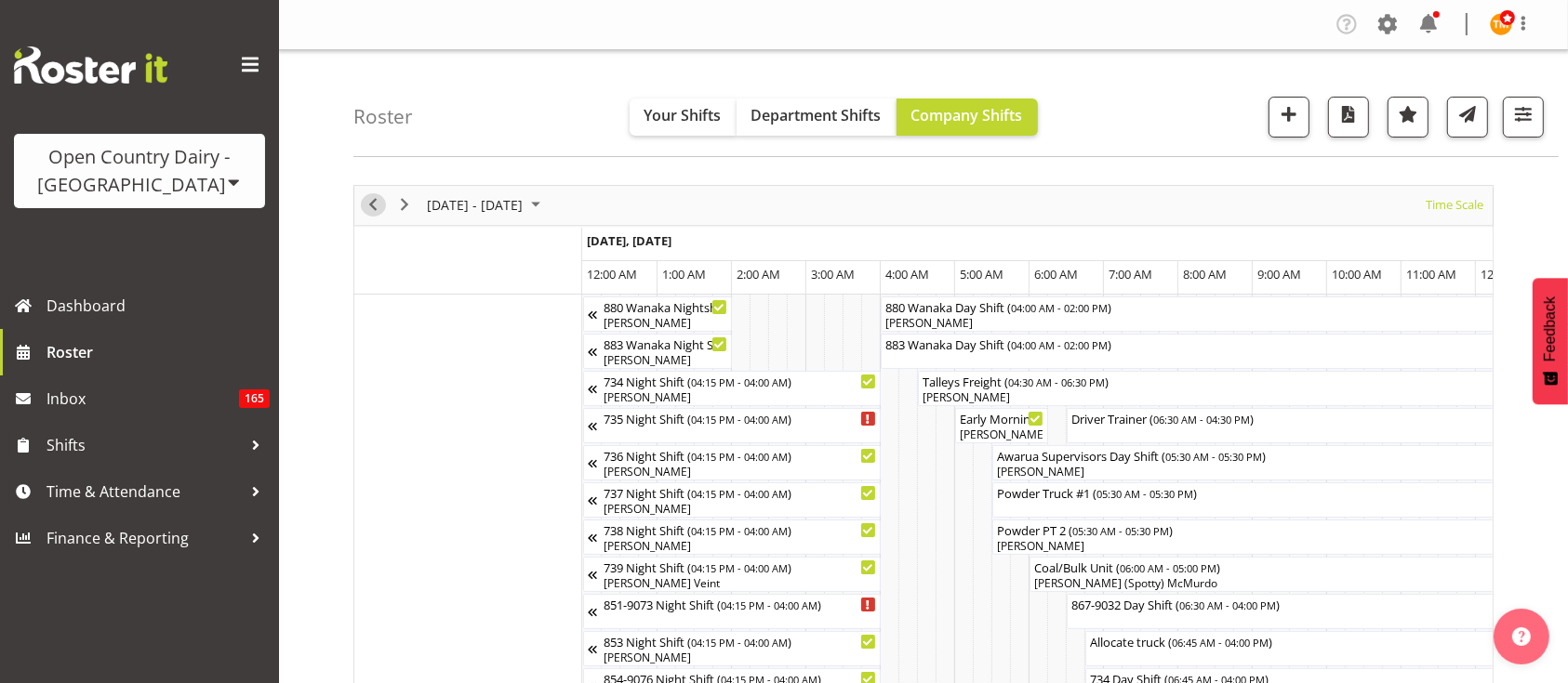
click at [376, 205] on span "Previous" at bounding box center [373, 205] width 23 height 24
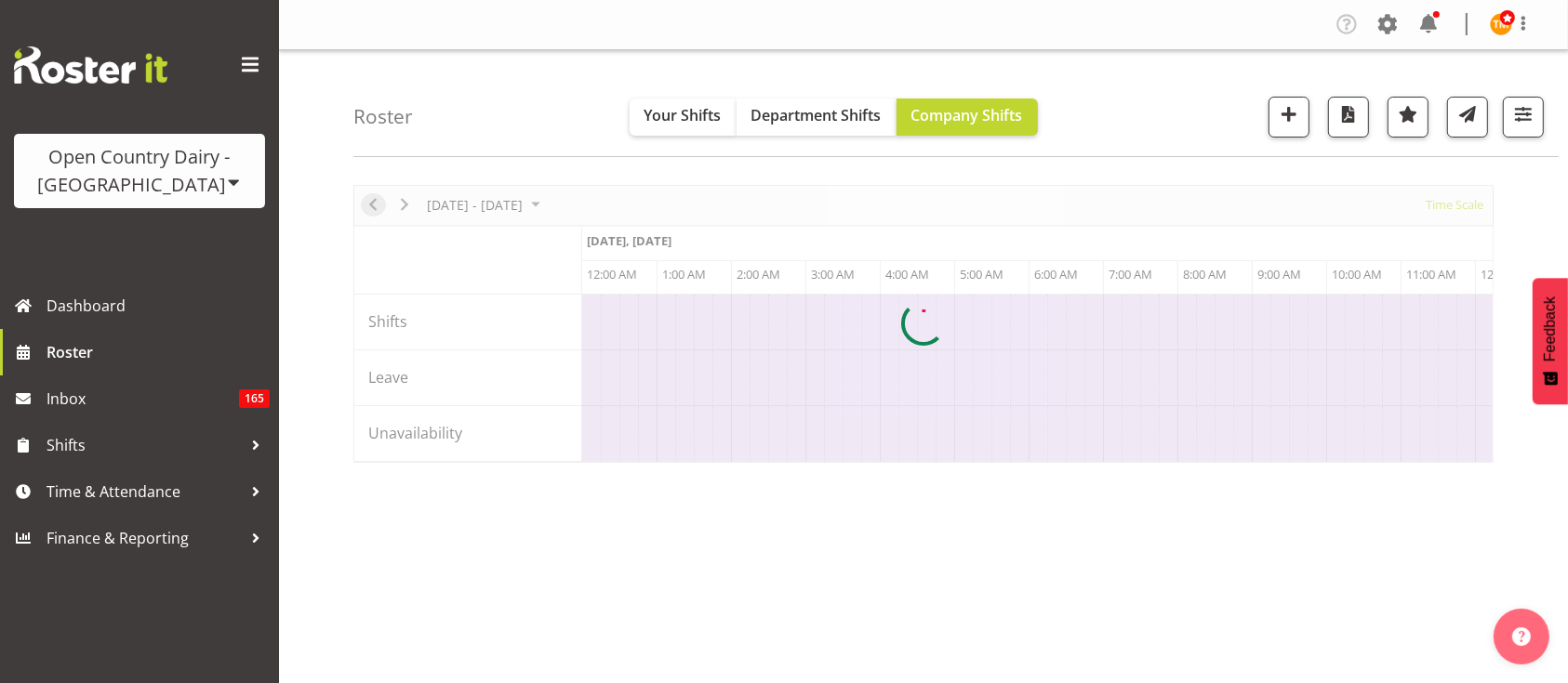
scroll to position [0, 3571]
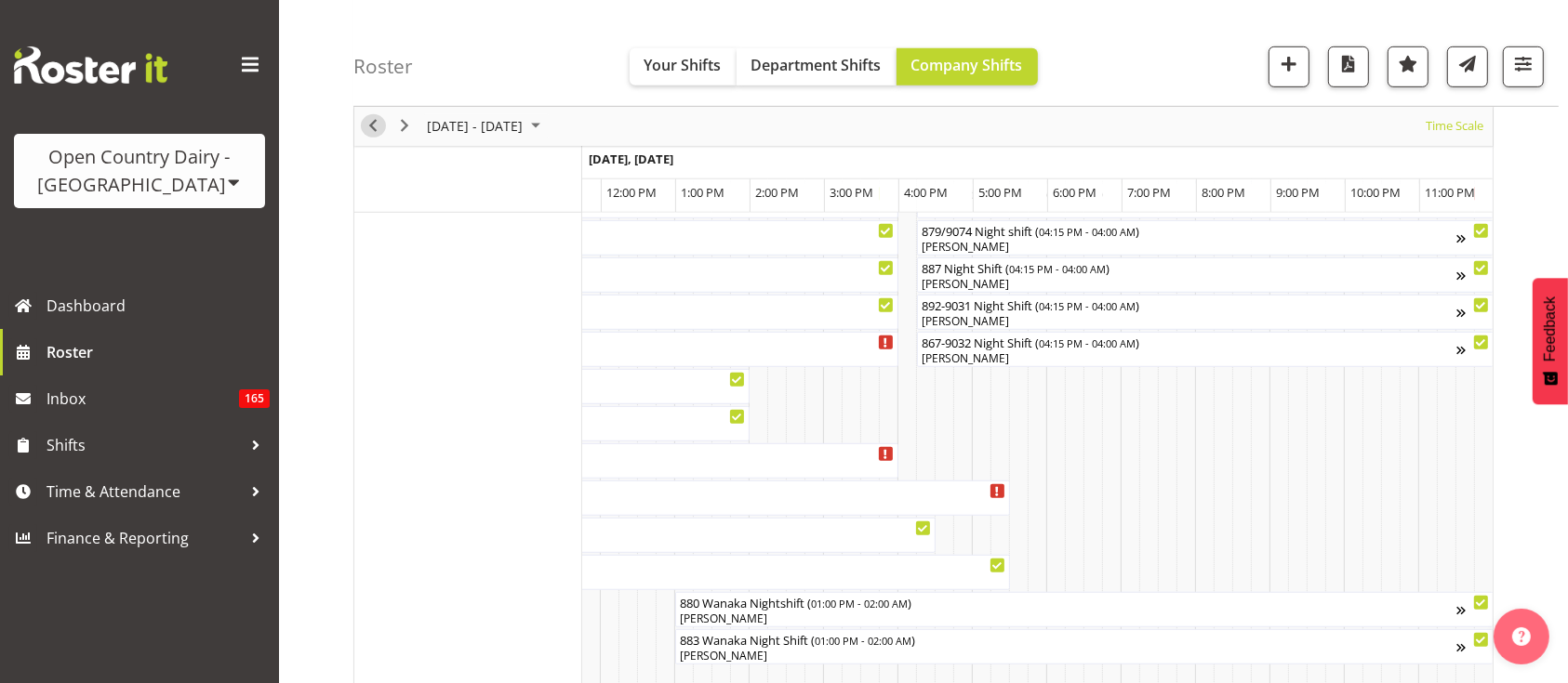
scroll to position [1082, 0]
